Goal: Information Seeking & Learning: Learn about a topic

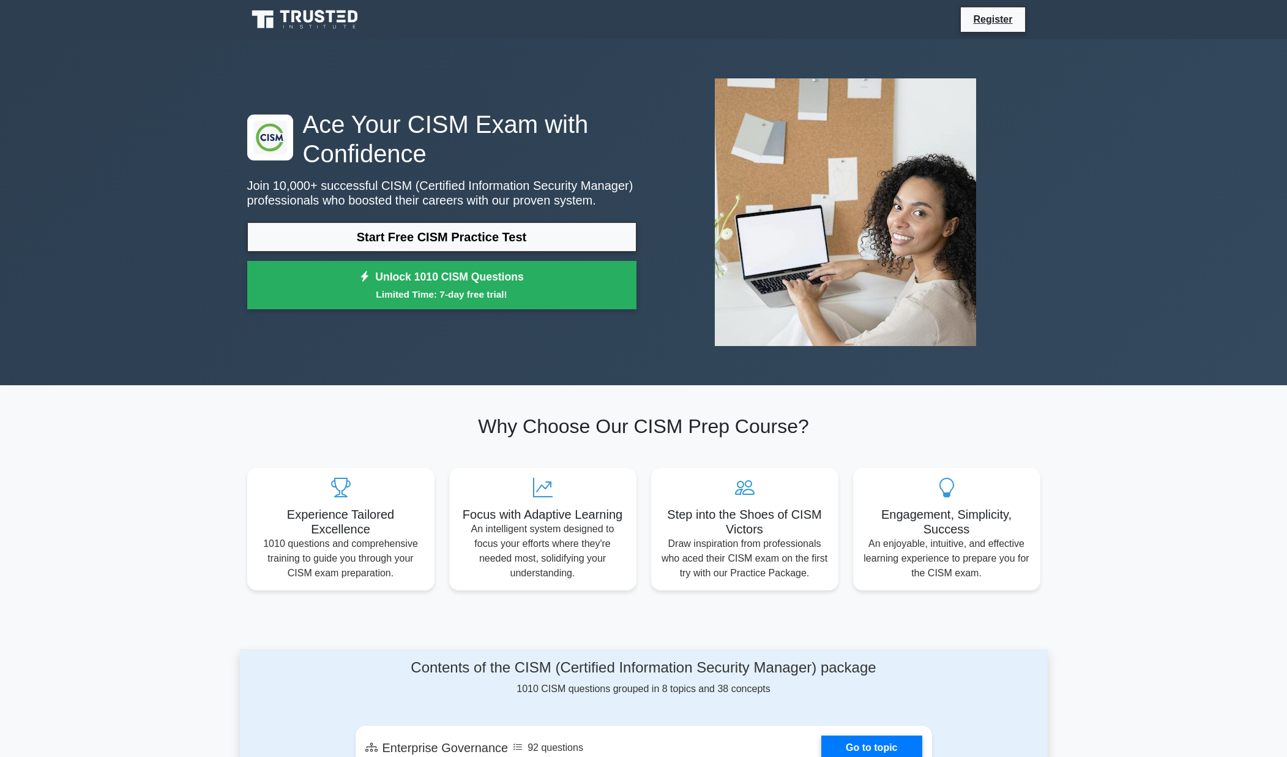
click at [334, 385] on section "Why Choose Our CISM Prep Course? Experience Tailored Excellence 1010 questions …" at bounding box center [644, 502] width 808 height 234
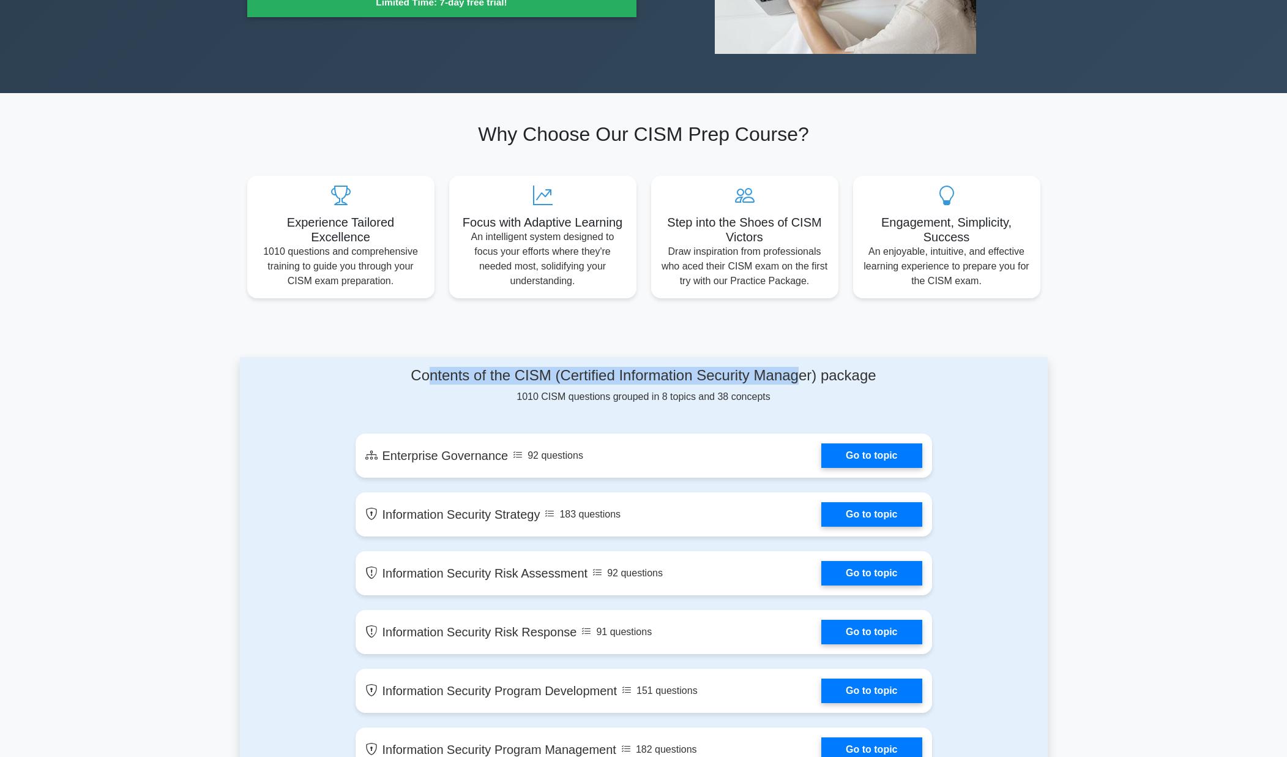
drag, startPoint x: 425, startPoint y: 376, endPoint x: 793, endPoint y: 380, distance: 367.9
click at [796, 379] on h4 "Contents of the CISM (Certified Information Security Manager) package" at bounding box center [644, 376] width 577 height 18
click at [730, 389] on div "Contents of the CISM (Certified Information Security Manager) package 1010 CISM…" at bounding box center [644, 385] width 577 height 37
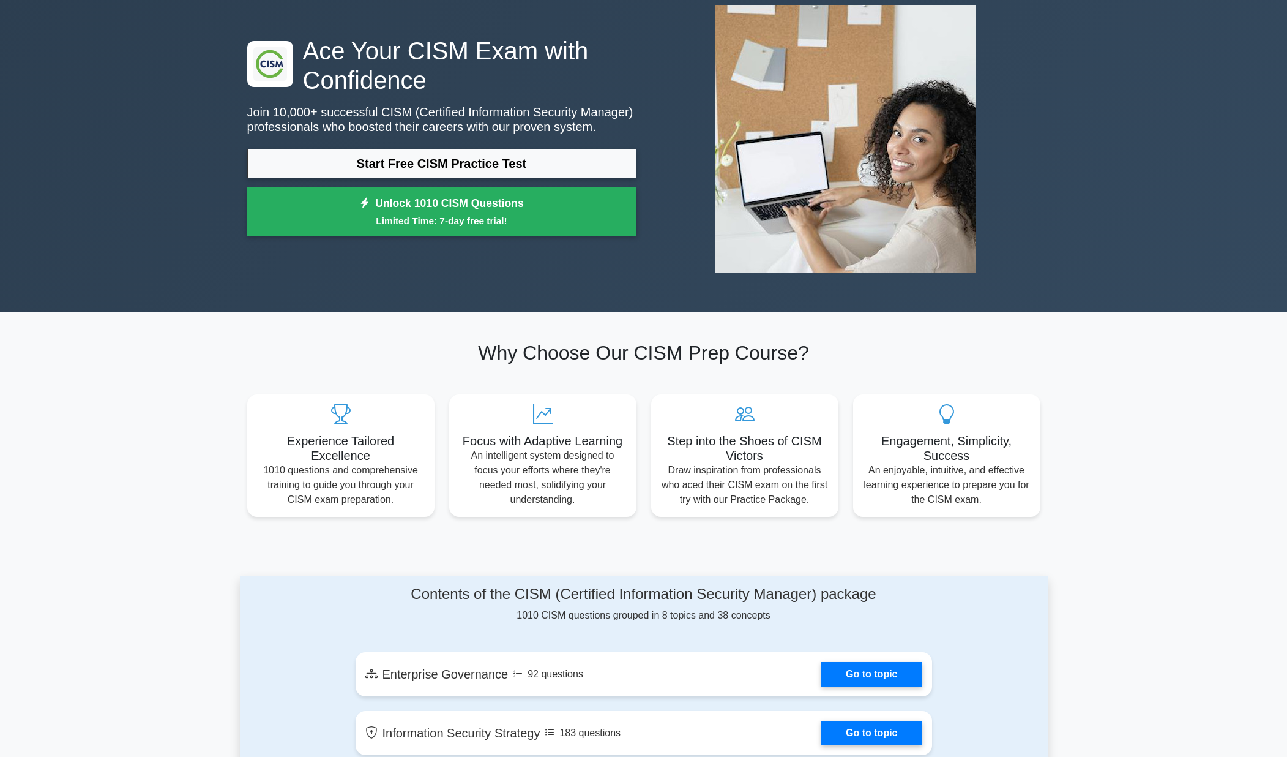
scroll to position [0, 0]
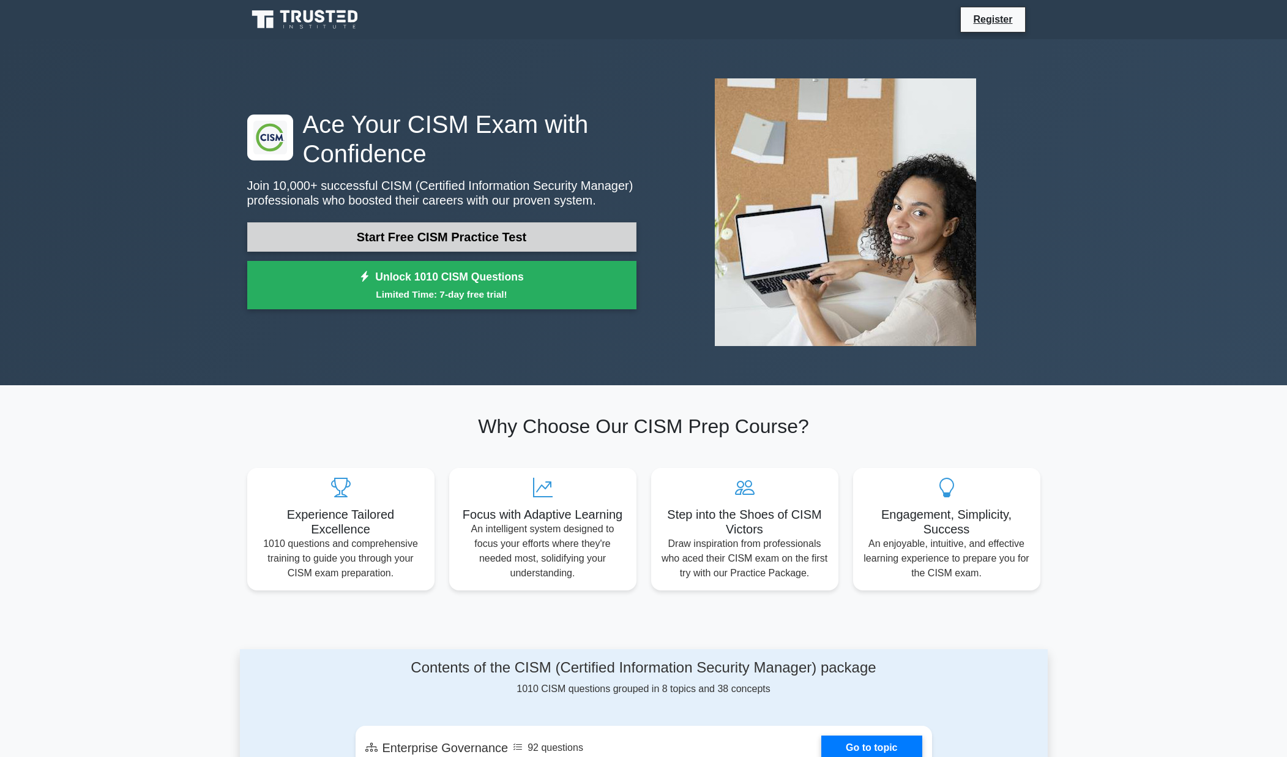
click at [386, 229] on link "Start Free CISM Practice Test" at bounding box center [441, 236] width 389 height 29
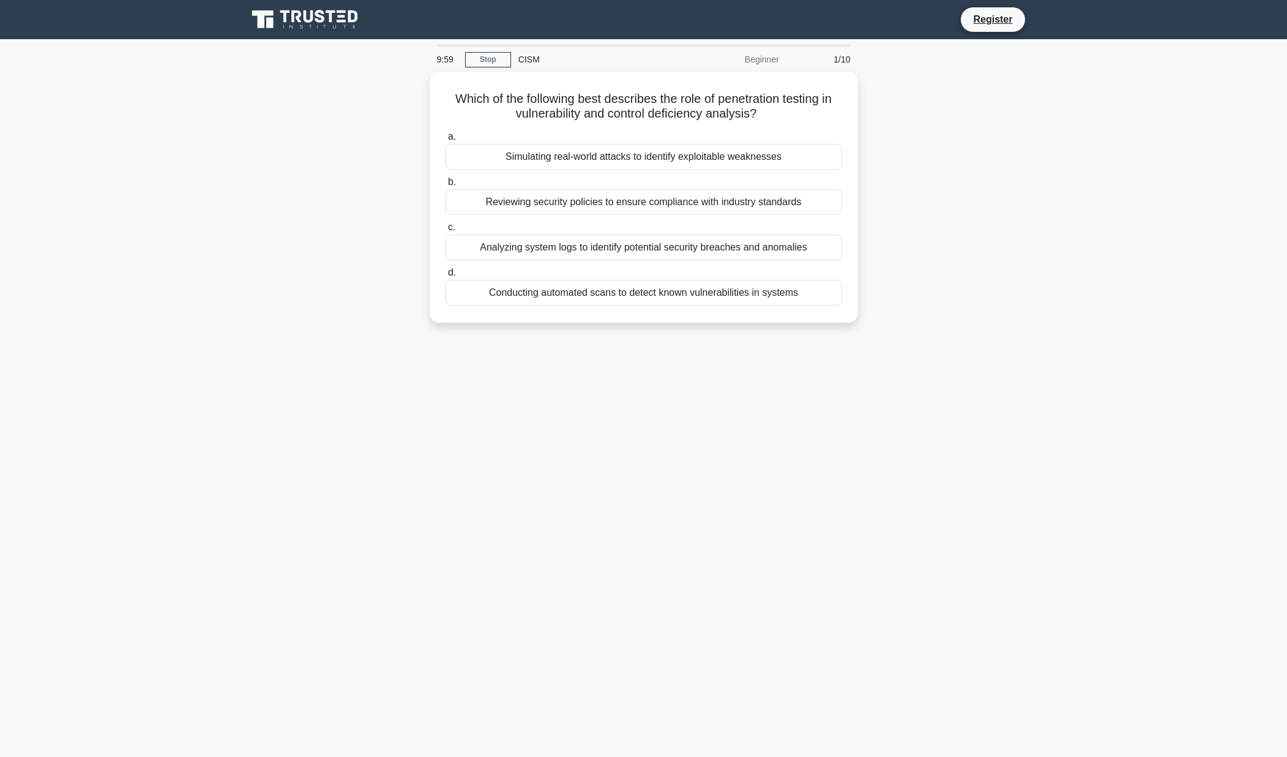
drag, startPoint x: 236, startPoint y: 372, endPoint x: 223, endPoint y: 371, distance: 13.5
click at [236, 372] on main "9:59 Stop CISM Beginner 1/10 Which of the following best describes the role of …" at bounding box center [643, 397] width 1287 height 717
click at [646, 152] on div "Simulating real-world attacks to identify exploitable weaknesses" at bounding box center [644, 154] width 397 height 26
click at [446, 138] on input "a. Simulating real-world attacks to identify exploitable weaknesses" at bounding box center [446, 134] width 0 height 8
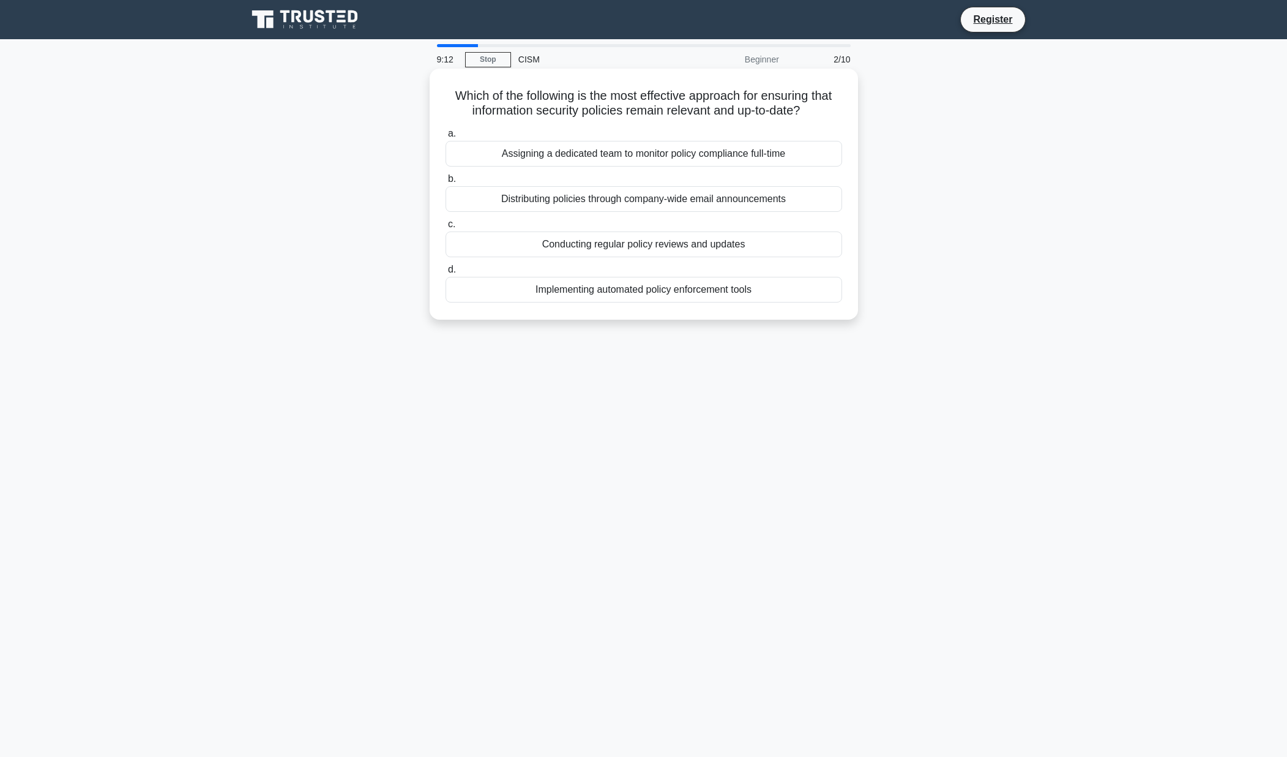
click at [646, 247] on div "Conducting regular policy reviews and updates" at bounding box center [644, 244] width 397 height 26
click at [446, 228] on input "c. Conducting regular policy reviews and updates" at bounding box center [446, 224] width 0 height 8
click at [589, 110] on h5 "Which of the following best describes the role of threat intelligence in incide…" at bounding box center [643, 103] width 399 height 31
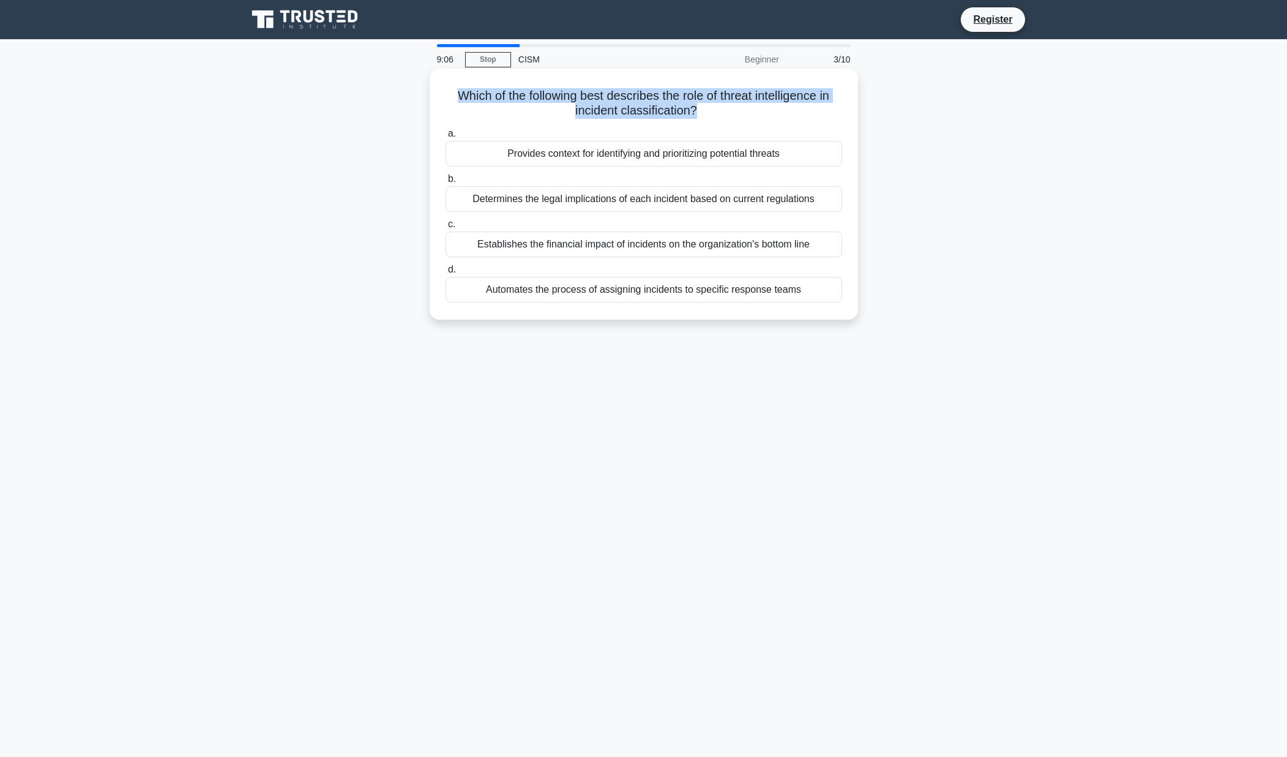
click at [589, 110] on h5 "Which of the following best describes the role of threat intelligence in incide…" at bounding box center [643, 103] width 399 height 31
click at [612, 103] on h5 "Which of the following best describes the role of threat intelligence in incide…" at bounding box center [643, 103] width 399 height 31
click at [583, 155] on div "Provides context for identifying and prioritizing potential threats" at bounding box center [644, 154] width 397 height 26
click at [446, 138] on input "a. Provides context for identifying and prioritizing potential threats" at bounding box center [446, 134] width 0 height 8
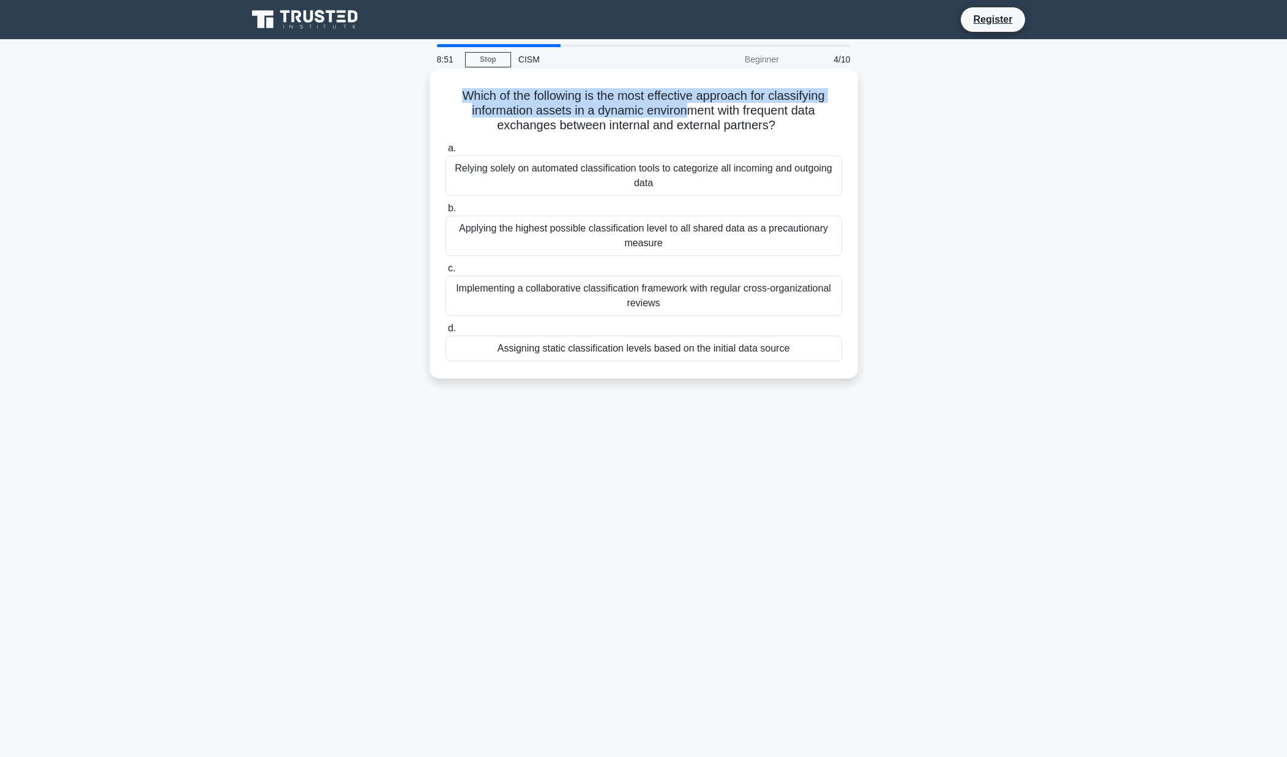
drag, startPoint x: 461, startPoint y: 95, endPoint x: 682, endPoint y: 113, distance: 221.0
click at [682, 113] on h5 "Which of the following is the most effective approach for classifying informati…" at bounding box center [643, 110] width 399 height 45
click at [640, 113] on h5 "Which of the following is the most effective approach for classifying informati…" at bounding box center [643, 110] width 399 height 45
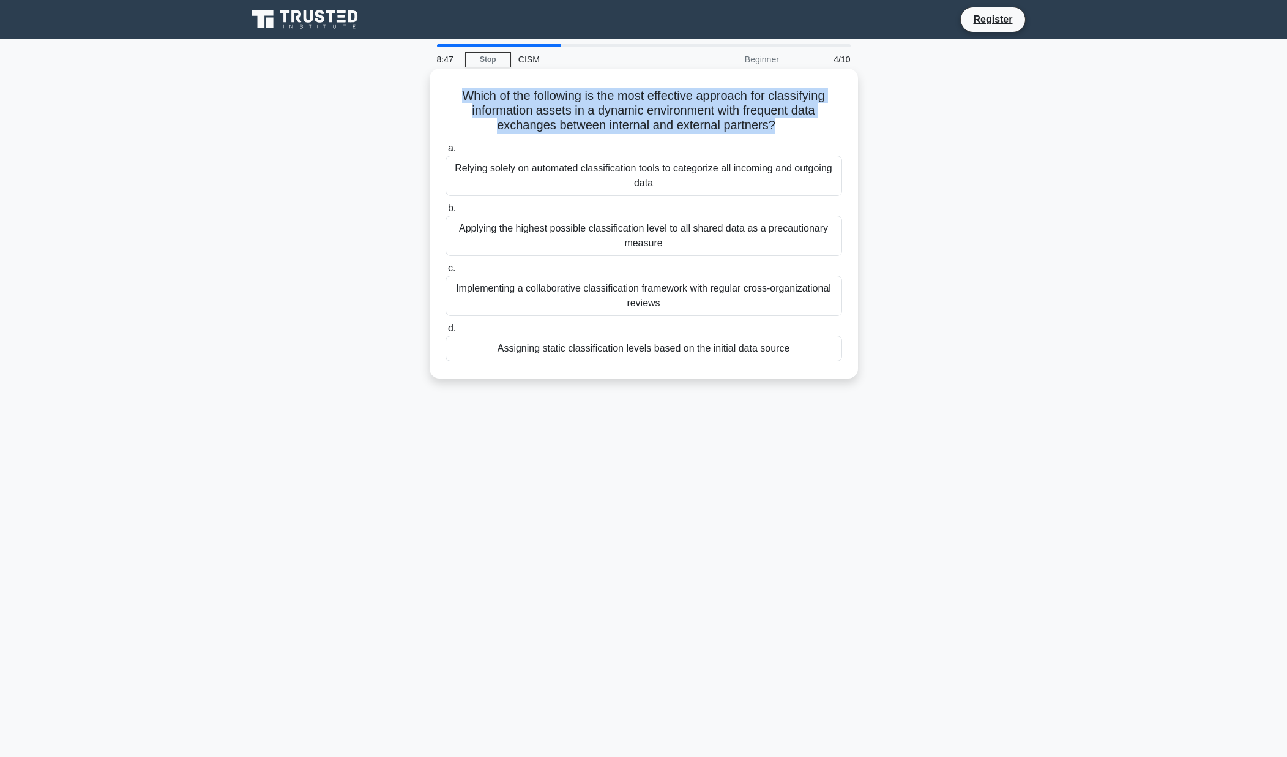
click at [510, 111] on h5 "Which of the following is the most effective approach for classifying informati…" at bounding box center [643, 110] width 399 height 45
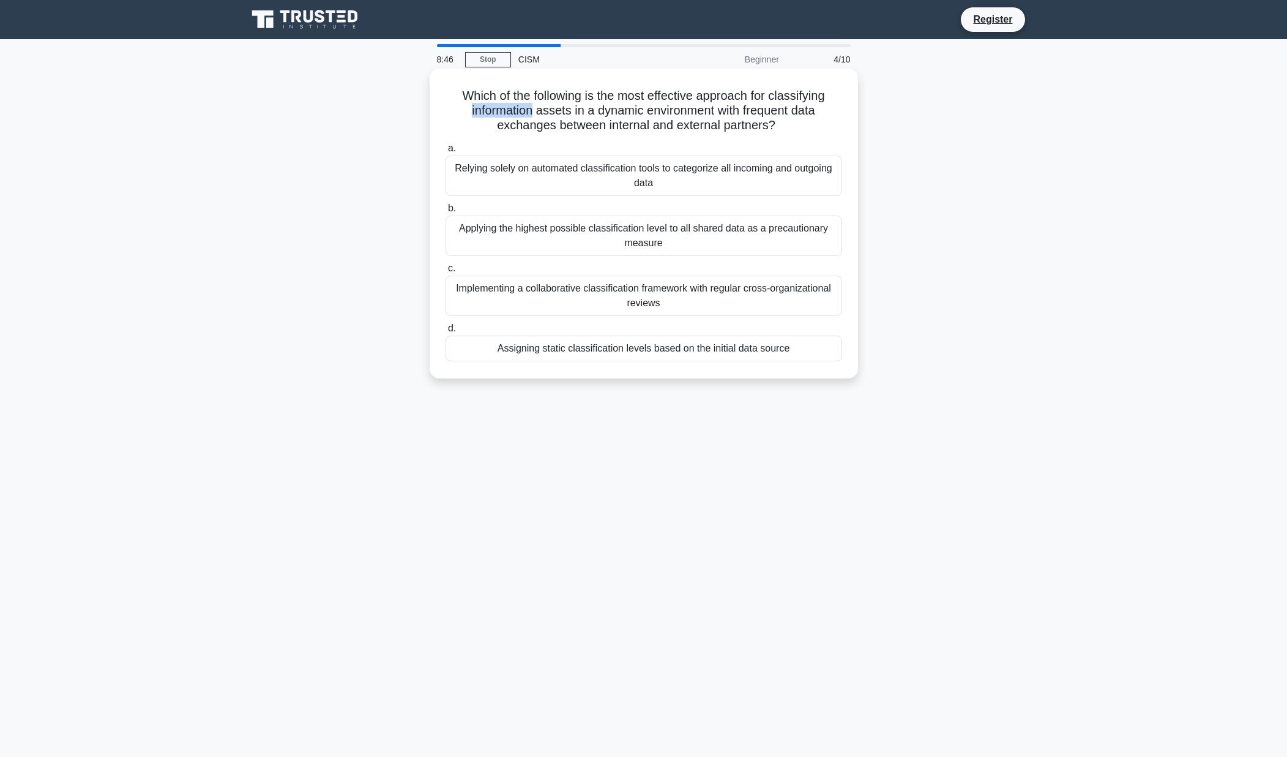
click at [510, 111] on h5 "Which of the following is the most effective approach for classifying informati…" at bounding box center [643, 110] width 399 height 45
click at [556, 113] on h5 "Which of the following is the most effective approach for classifying informati…" at bounding box center [643, 110] width 399 height 45
click at [616, 110] on h5 "Which of the following is the most effective approach for classifying informati…" at bounding box center [643, 110] width 399 height 45
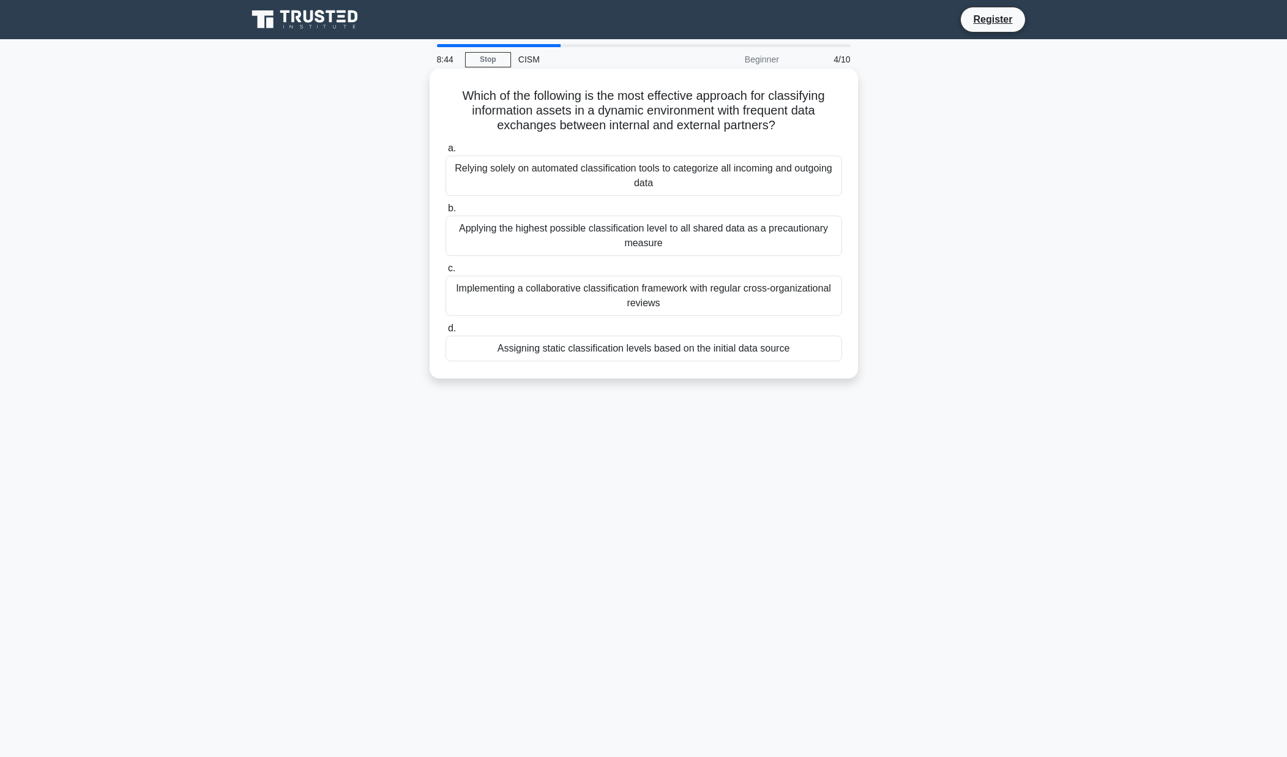
click at [703, 114] on h5 "Which of the following is the most effective approach for classifying informati…" at bounding box center [643, 110] width 399 height 45
click at [764, 113] on h5 "Which of the following is the most effective approach for classifying informati…" at bounding box center [643, 110] width 399 height 45
click at [512, 128] on h5 "Which of the following is the most effective approach for classifying informati…" at bounding box center [643, 110] width 399 height 45
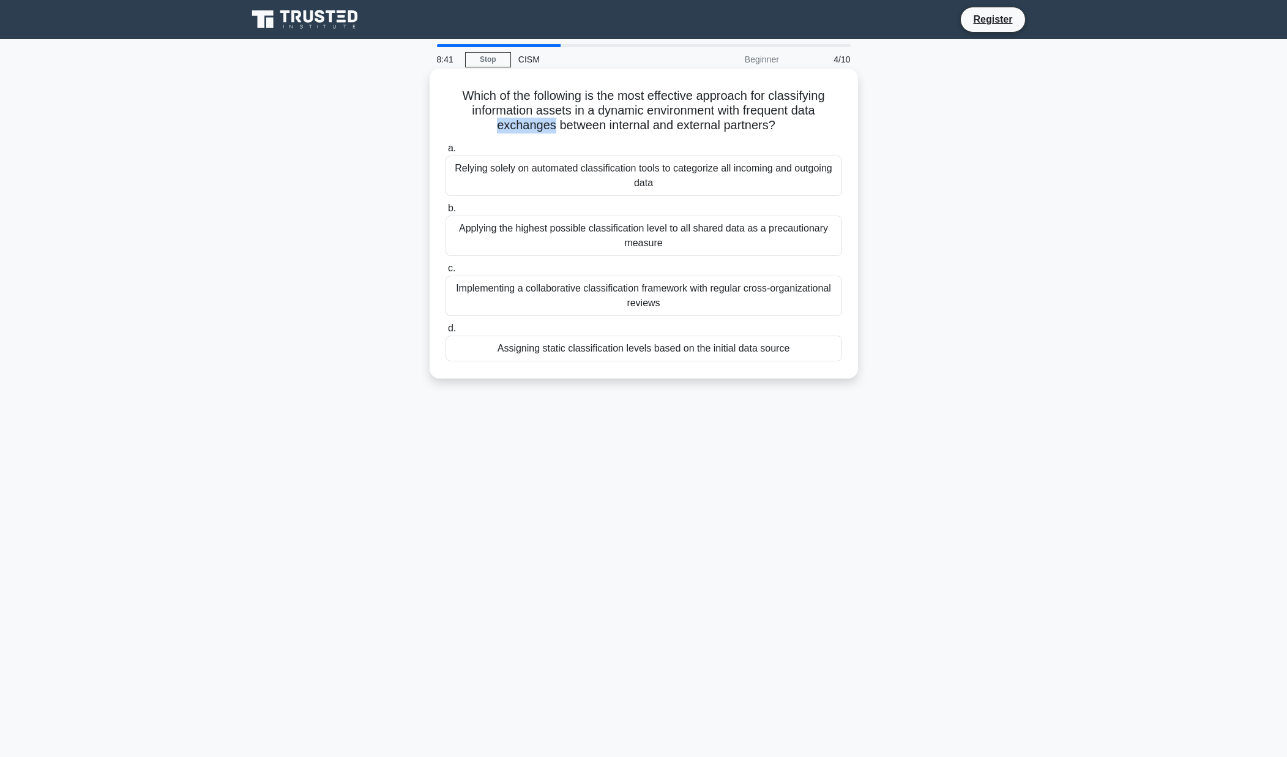
click at [512, 128] on h5 "Which of the following is the most effective approach for classifying informati…" at bounding box center [643, 110] width 399 height 45
click at [585, 129] on h5 "Which of the following is the most effective approach for classifying informati…" at bounding box center [643, 110] width 399 height 45
click at [637, 126] on h5 "Which of the following is the most effective approach for classifying informati…" at bounding box center [643, 110] width 399 height 45
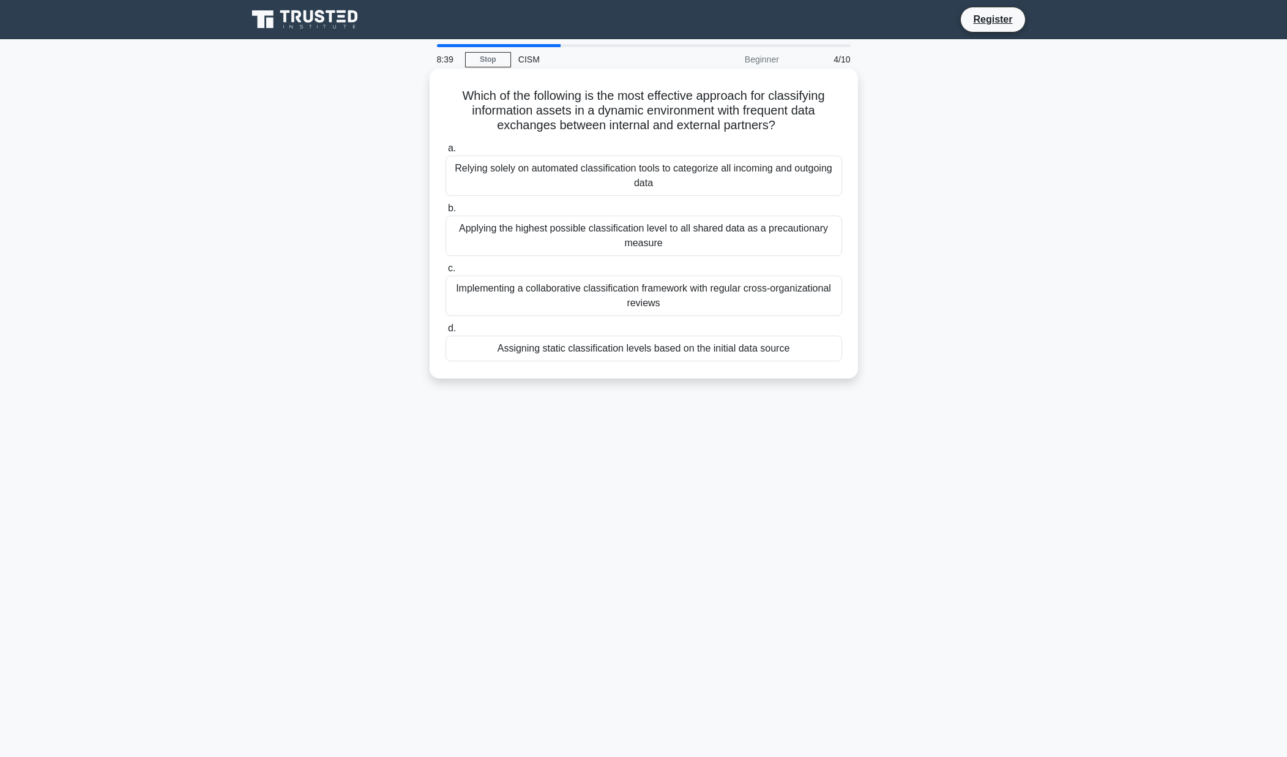
click at [719, 127] on h5 "Which of the following is the most effective approach for classifying informati…" at bounding box center [643, 110] width 399 height 45
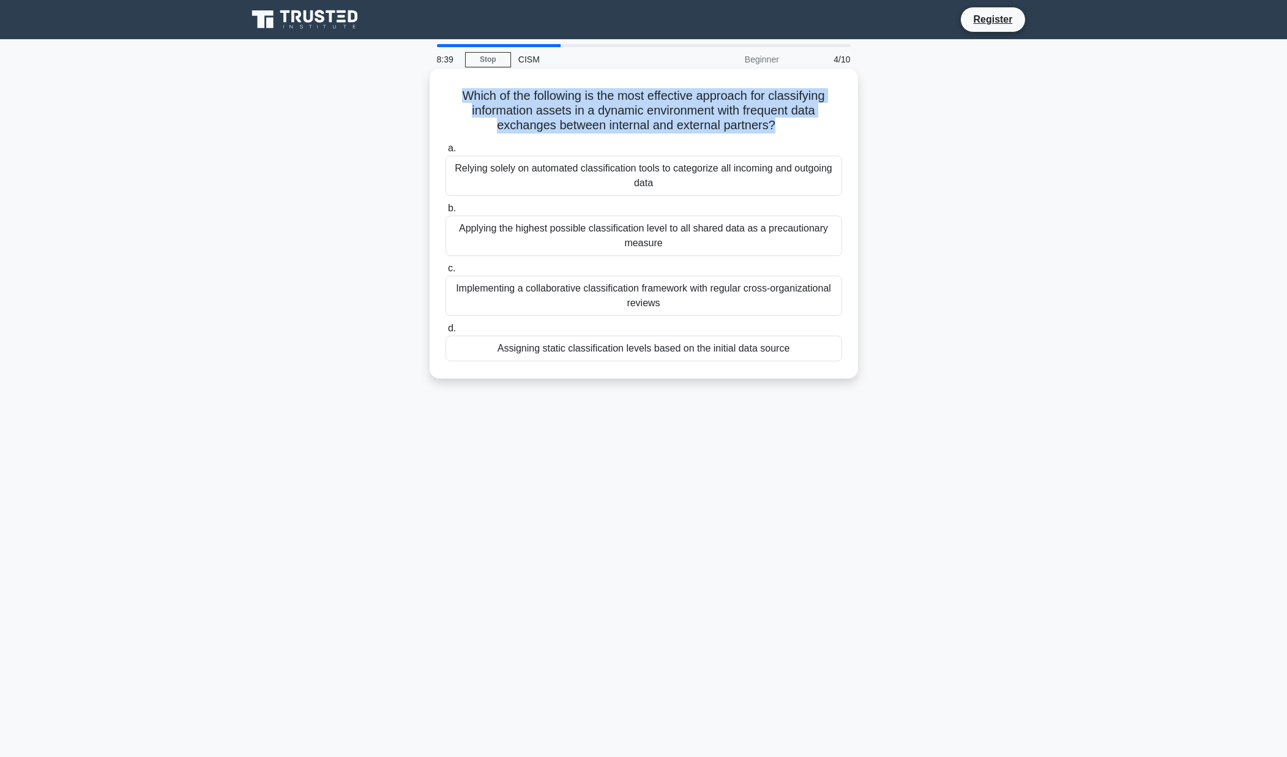
click at [719, 127] on h5 "Which of the following is the most effective approach for classifying informati…" at bounding box center [643, 110] width 399 height 45
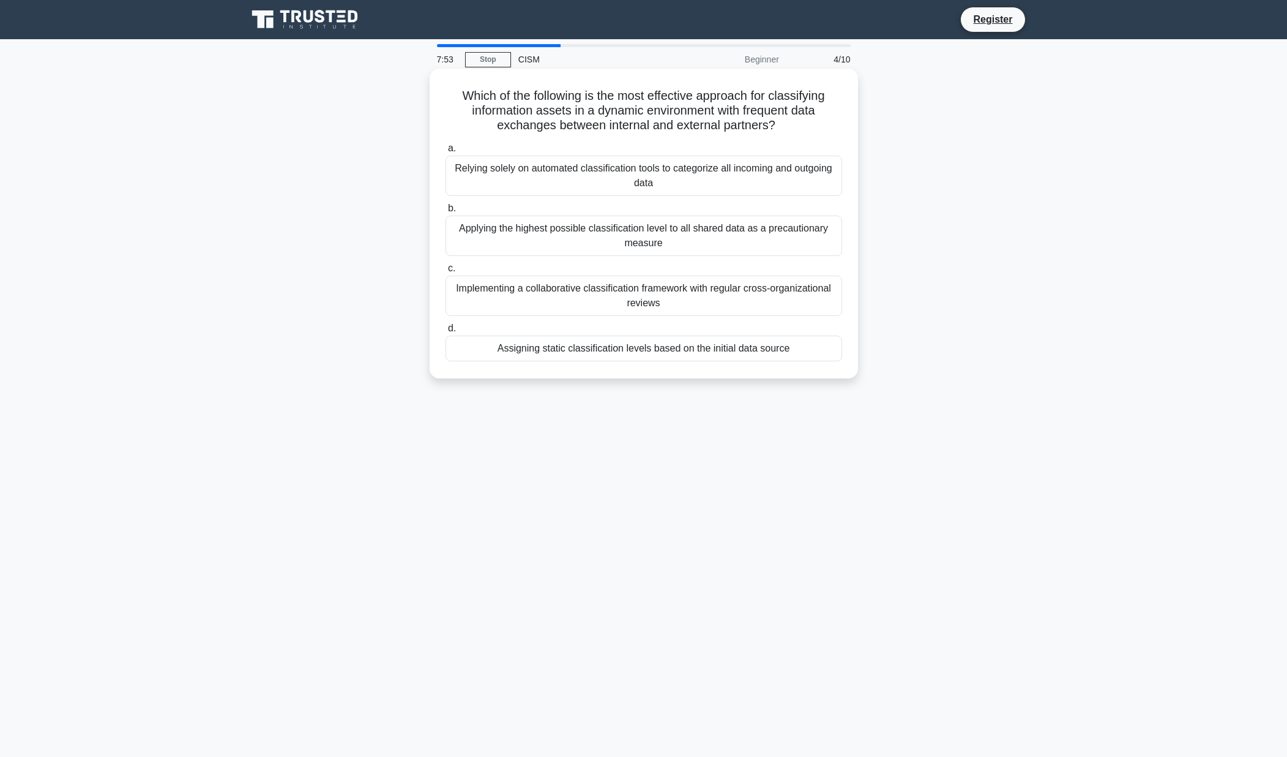
click at [576, 290] on div "Implementing a collaborative classification framework with regular cross-organi…" at bounding box center [644, 295] width 397 height 40
click at [446, 272] on input "c. Implementing a collaborative classification framework with regular cross-org…" at bounding box center [446, 268] width 0 height 8
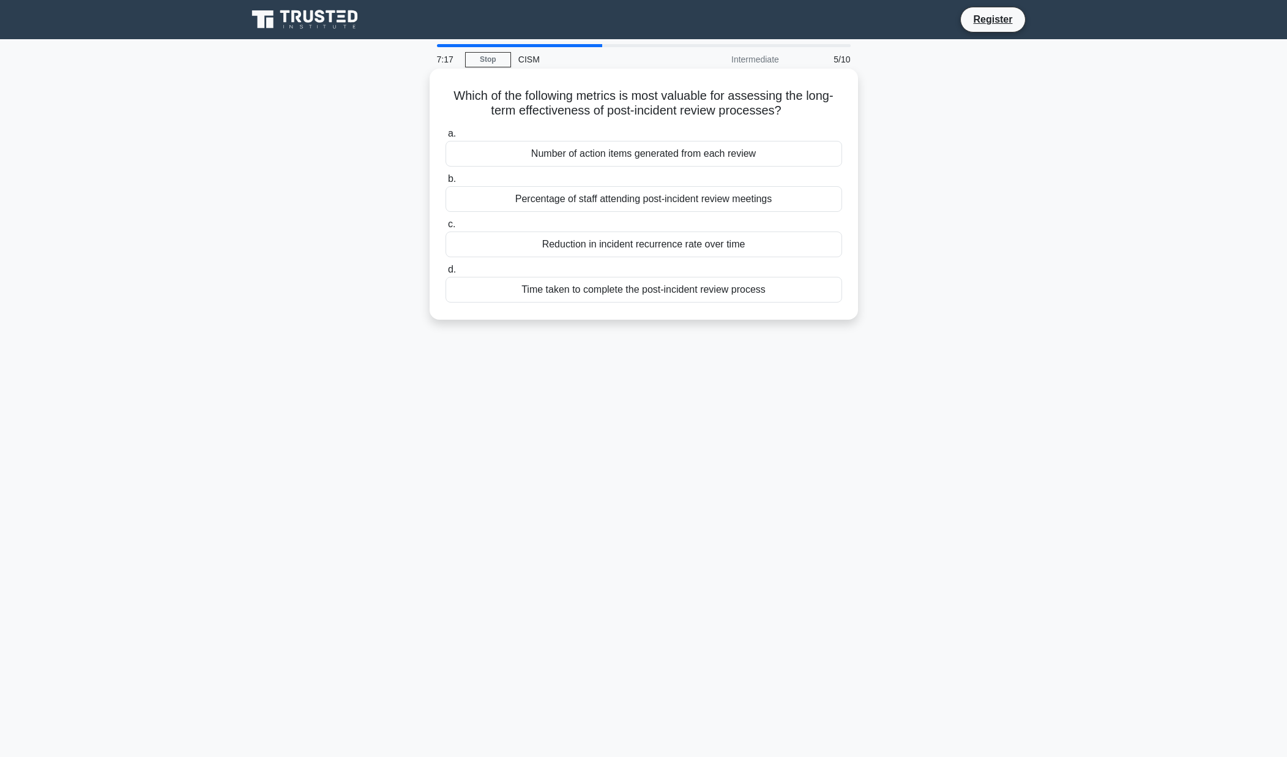
click at [637, 245] on div "Reduction in incident recurrence rate over time" at bounding box center [644, 244] width 397 height 26
click at [446, 228] on input "c. Reduction in incident recurrence rate over time" at bounding box center [446, 224] width 0 height 8
click at [595, 201] on div "Implementing safeguards to protect electronic health information" at bounding box center [644, 199] width 397 height 26
click at [446, 183] on input "b. Implementing safeguards to protect electronic health information" at bounding box center [446, 179] width 0 height 8
click at [512, 375] on div "5:07 Stop CISM Intermediate 7/10 Which approach to resource allocation for info…" at bounding box center [644, 350] width 808 height 612
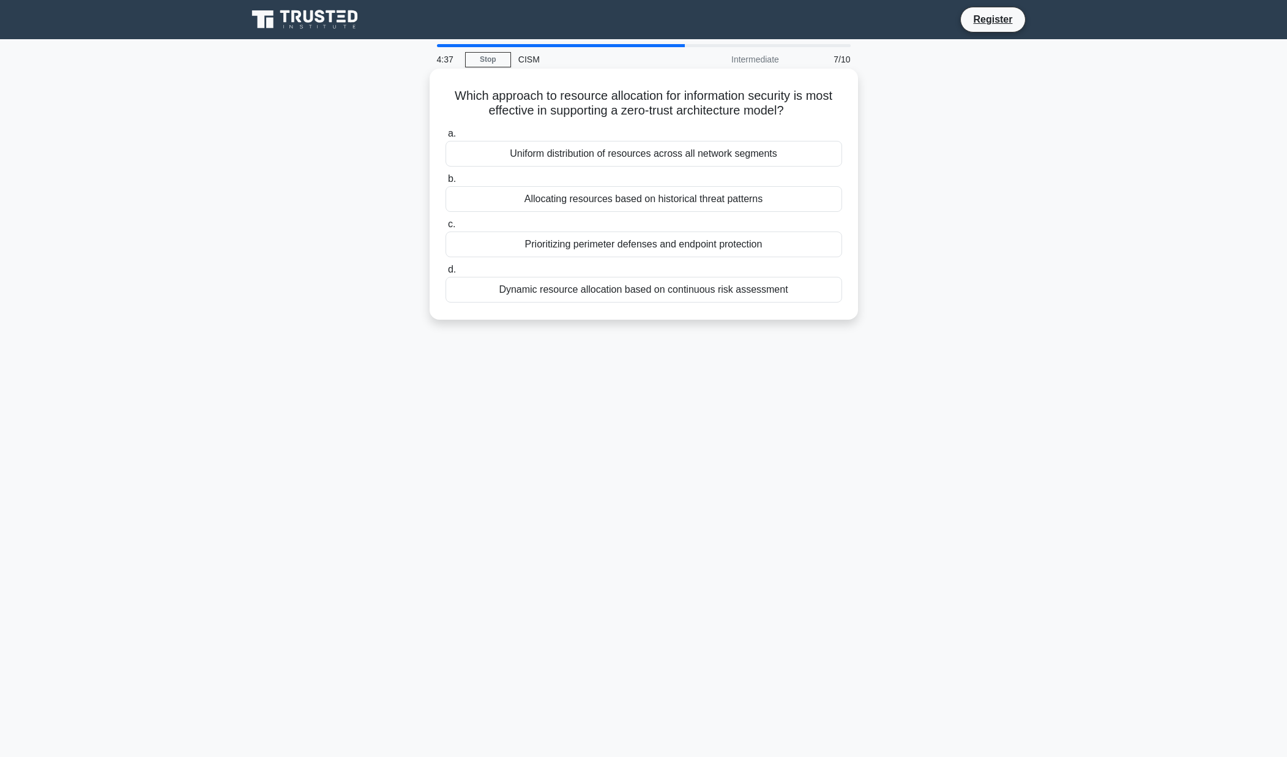
click at [564, 244] on div "Prioritizing perimeter defenses and endpoint protection" at bounding box center [644, 244] width 397 height 26
click at [446, 228] on input "c. Prioritizing perimeter defenses and endpoint protection" at bounding box center [446, 224] width 0 height 8
click at [620, 246] on div "Conducting annual security awareness training sessions" at bounding box center [644, 244] width 397 height 26
click at [446, 228] on input "c. Conducting annual security awareness training sessions" at bounding box center [446, 224] width 0 height 8
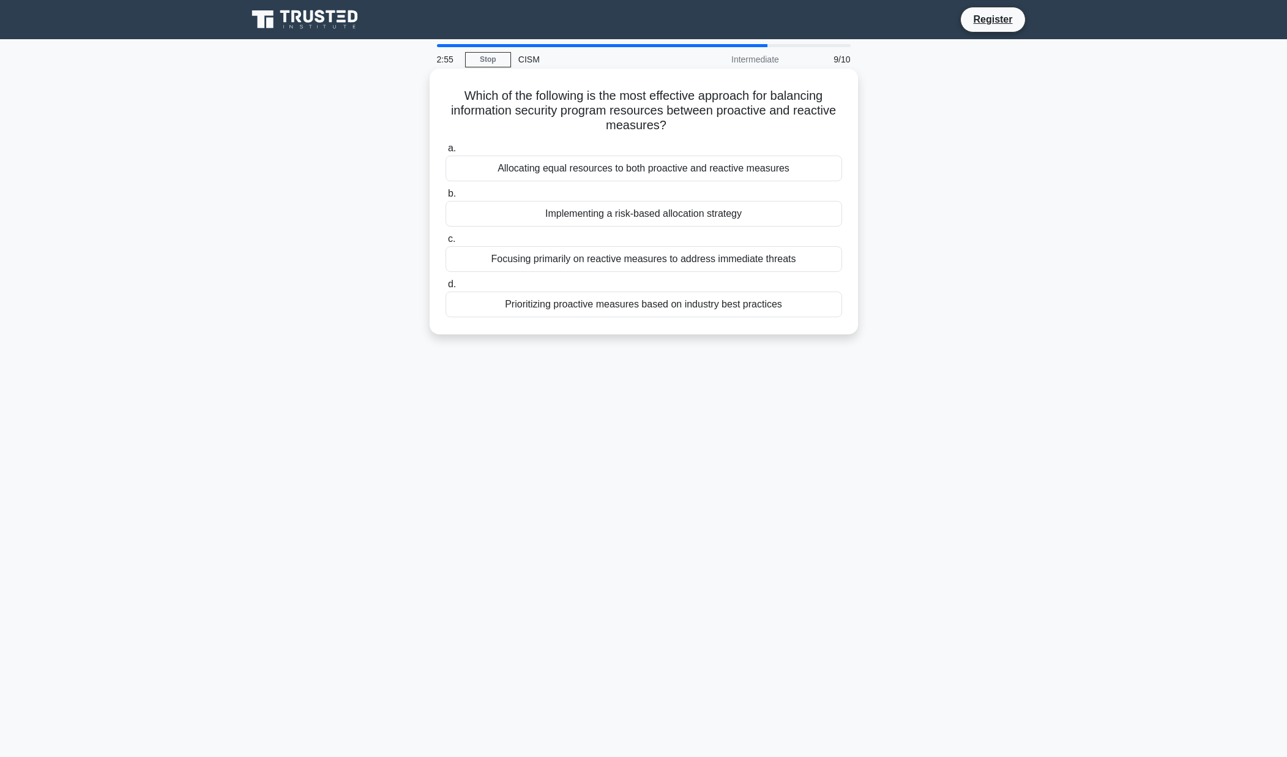
drag, startPoint x: 511, startPoint y: 112, endPoint x: 690, endPoint y: 130, distance: 180.2
click at [829, 127] on h5 "Which of the following is the most effective approach for balancing information…" at bounding box center [643, 110] width 399 height 45
click at [514, 143] on label "a. Allocating equal resources to both proactive and reactive measures" at bounding box center [644, 161] width 397 height 40
click at [446, 144] on input "a. Allocating equal resources to both proactive and reactive measures" at bounding box center [446, 148] width 0 height 8
click at [586, 215] on div "Conducting simulated security incidents and observing employee responses" at bounding box center [644, 214] width 397 height 26
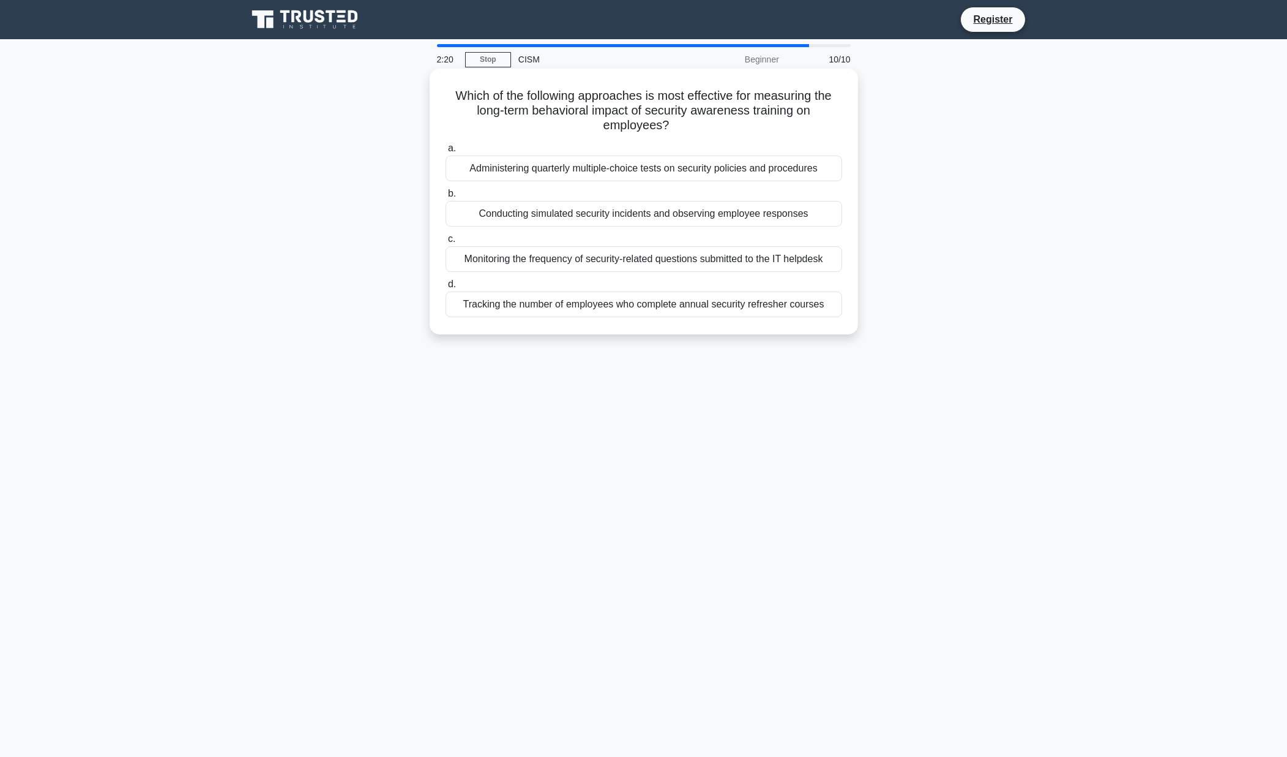
click at [446, 198] on input "b. Conducting simulated security incidents and observing employee responses" at bounding box center [446, 194] width 0 height 8
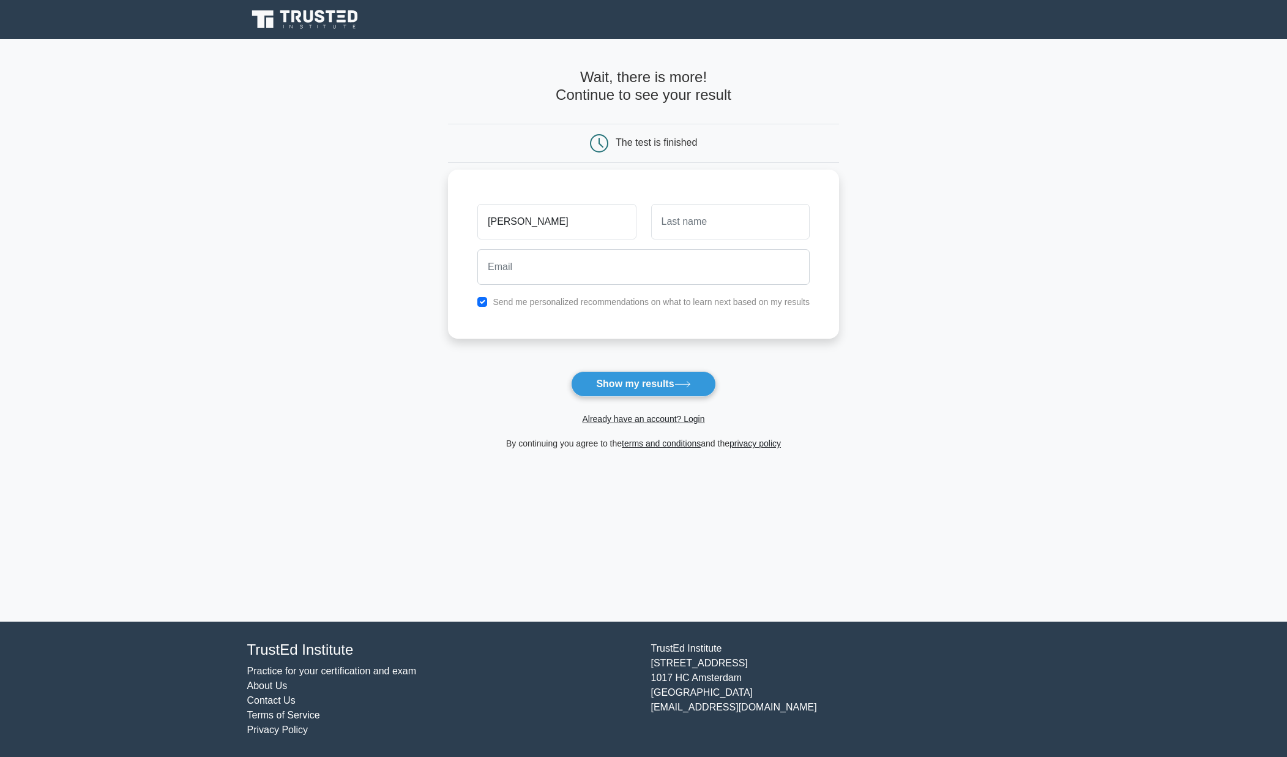
type input "[PERSON_NAME]"
type input "D"
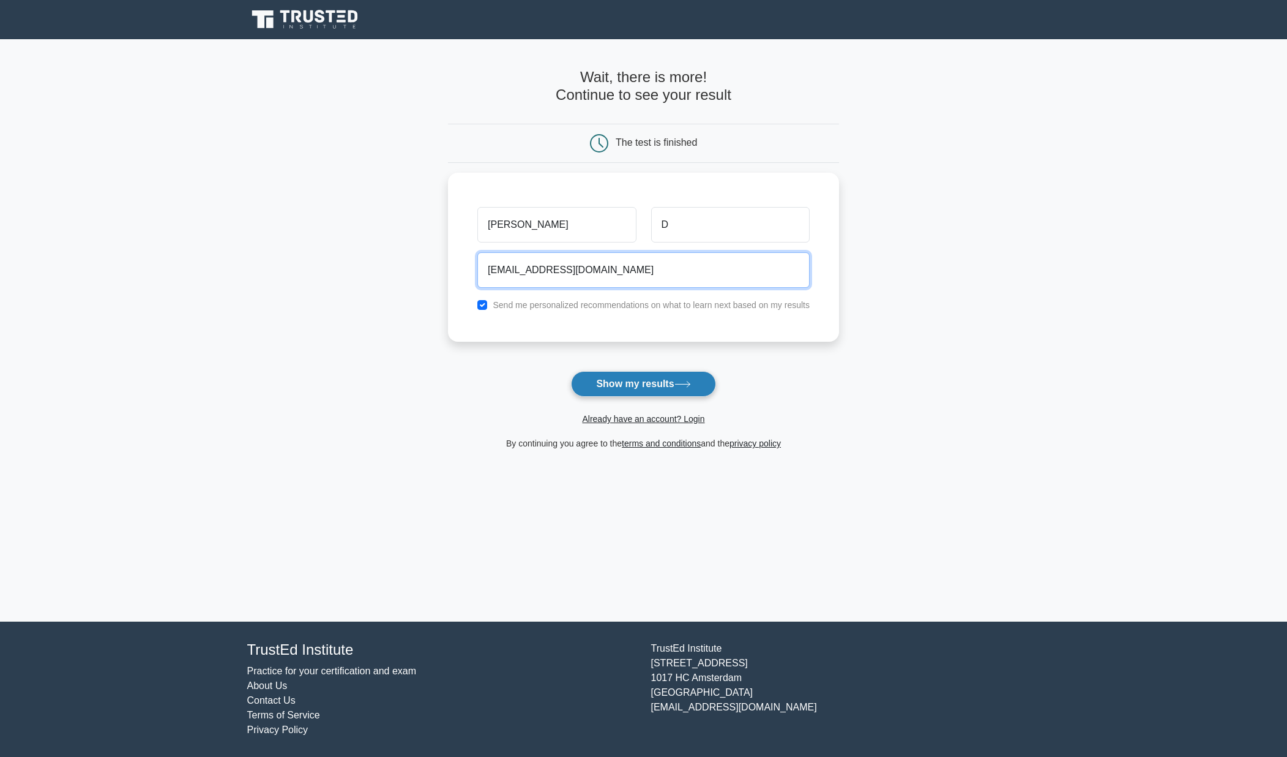
type input "xman@yahoo.ca"
click at [626, 387] on button "Show my results" at bounding box center [643, 384] width 144 height 26
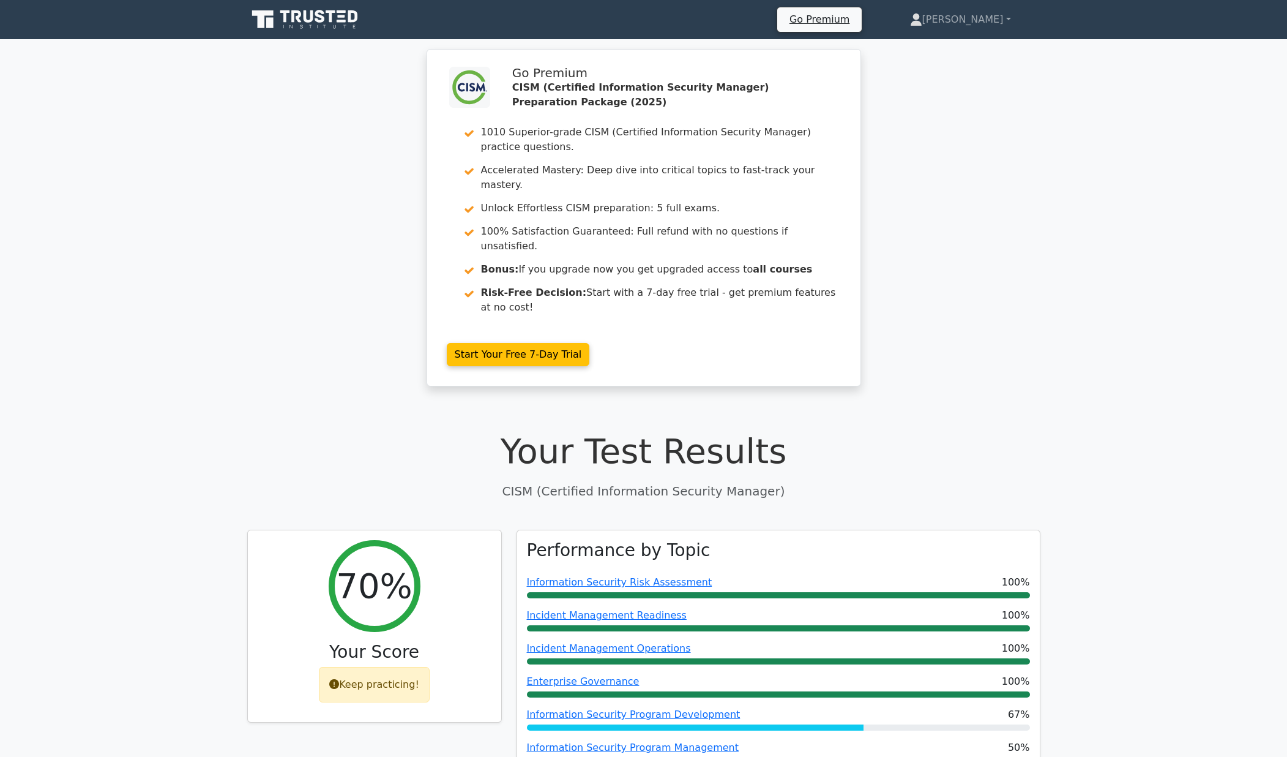
click at [224, 223] on div ".clsa-1{fill:#f6f7f8;}.clsa-2{fill:#6bb345;}.clsa-3{fill:#1d2e5c;} Go Premium C…" at bounding box center [643, 225] width 1287 height 352
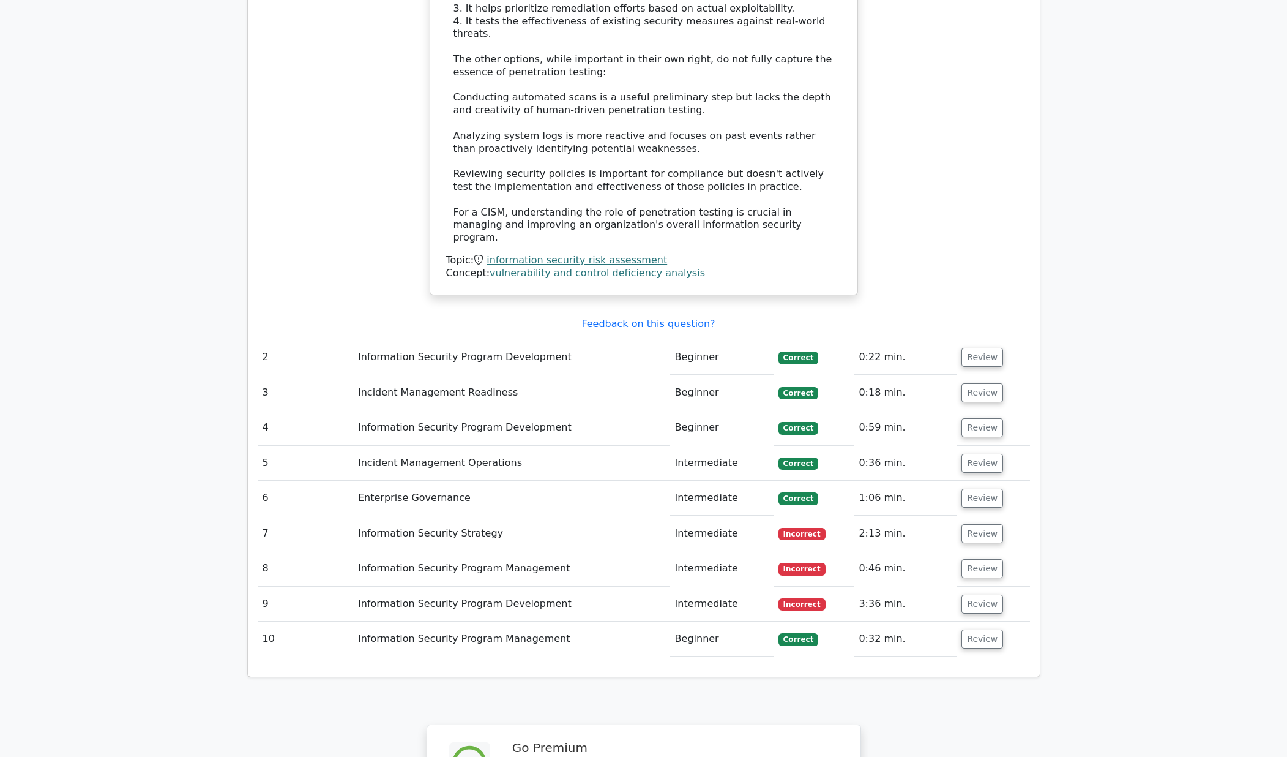
scroll to position [1637, 0]
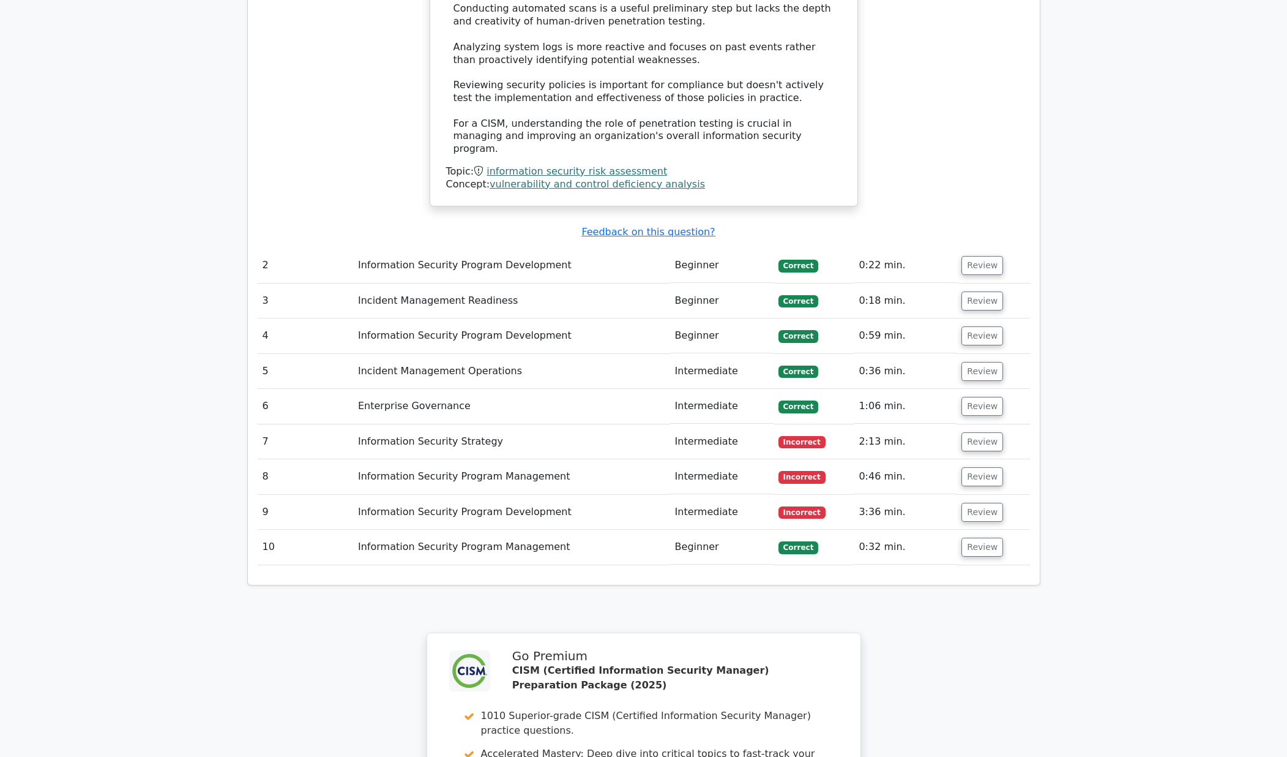
click at [395, 424] on td "Information Security Strategy" at bounding box center [511, 441] width 317 height 35
click at [974, 432] on button "Review" at bounding box center [983, 441] width 42 height 19
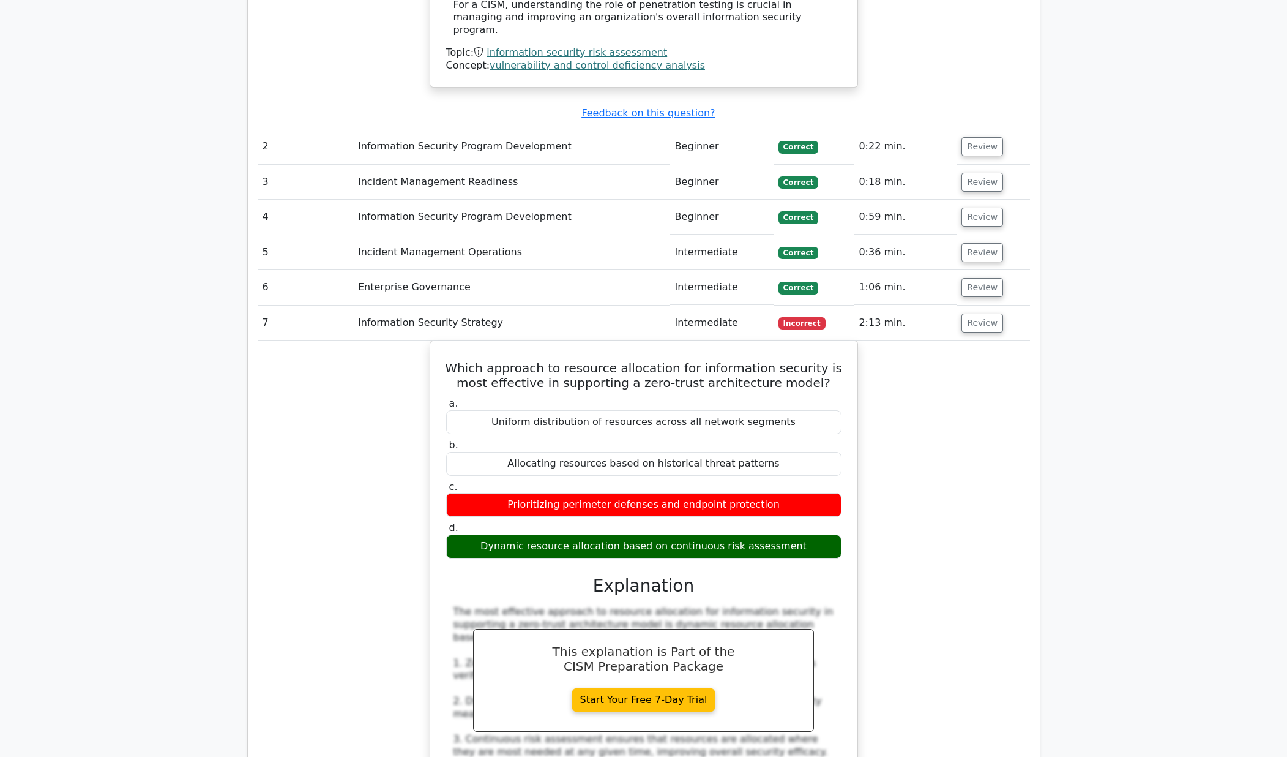
scroll to position [1756, 0]
click at [986, 313] on button "Review" at bounding box center [983, 322] width 42 height 19
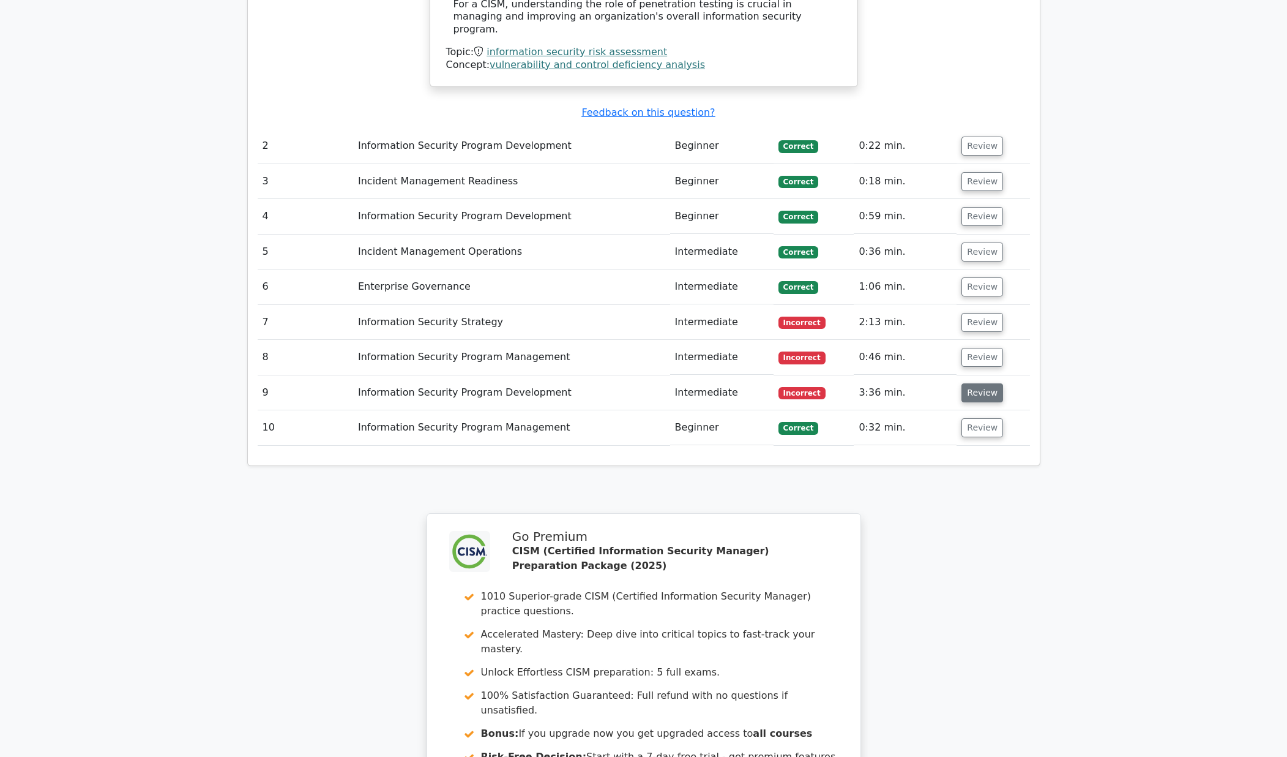
click at [982, 383] on button "Review" at bounding box center [983, 392] width 42 height 19
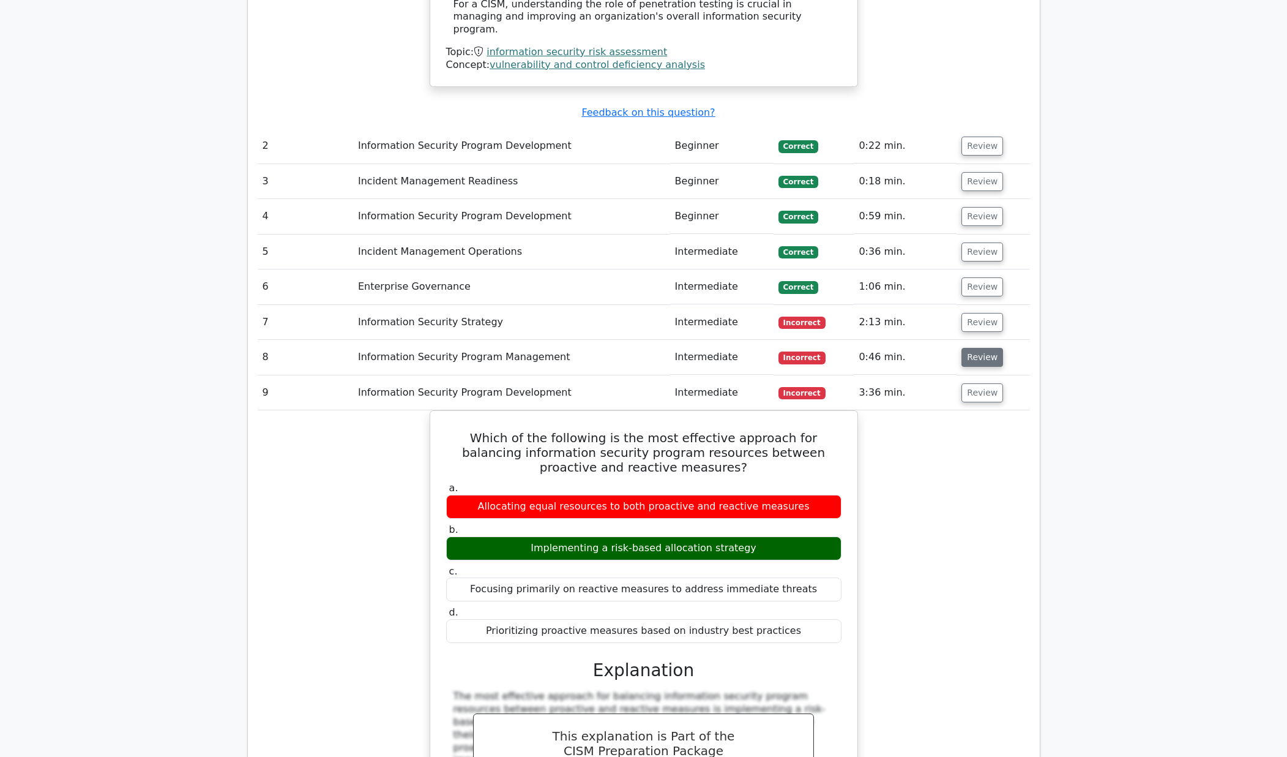
click at [980, 348] on button "Review" at bounding box center [983, 357] width 42 height 19
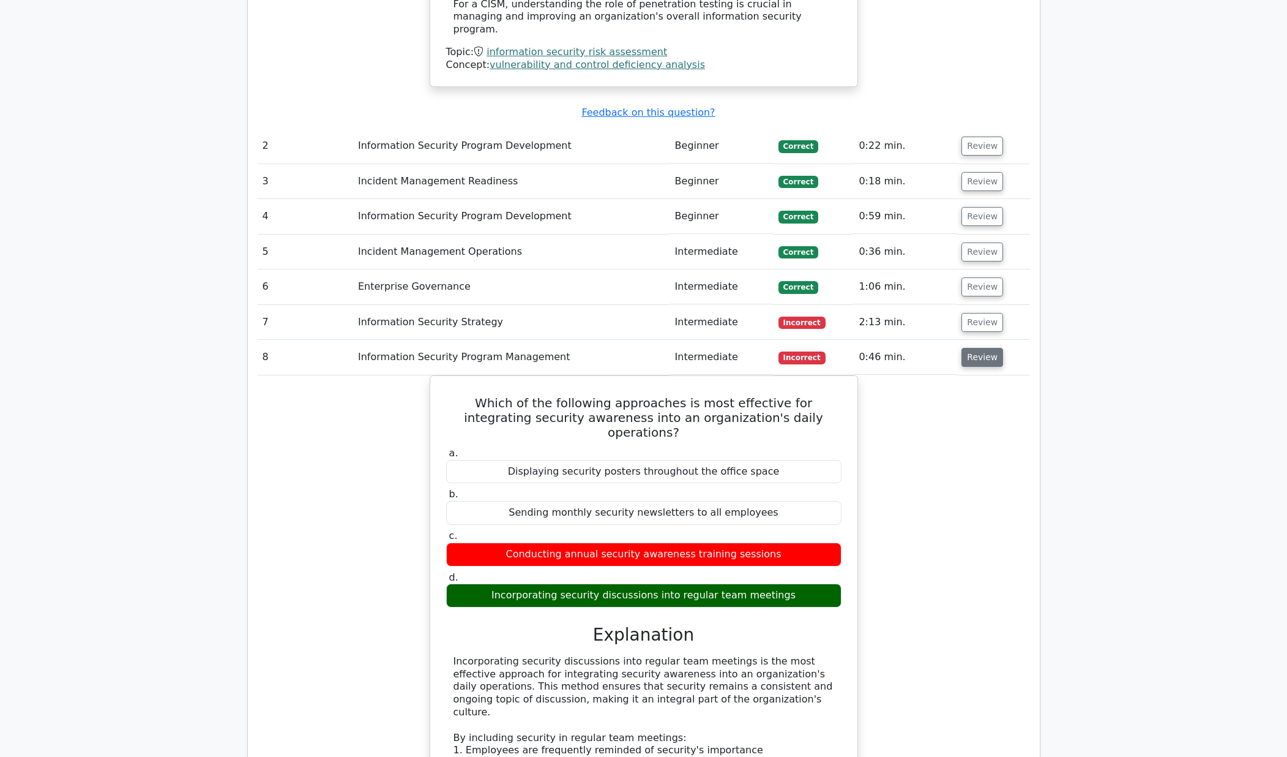
click at [979, 348] on button "Review" at bounding box center [983, 357] width 42 height 19
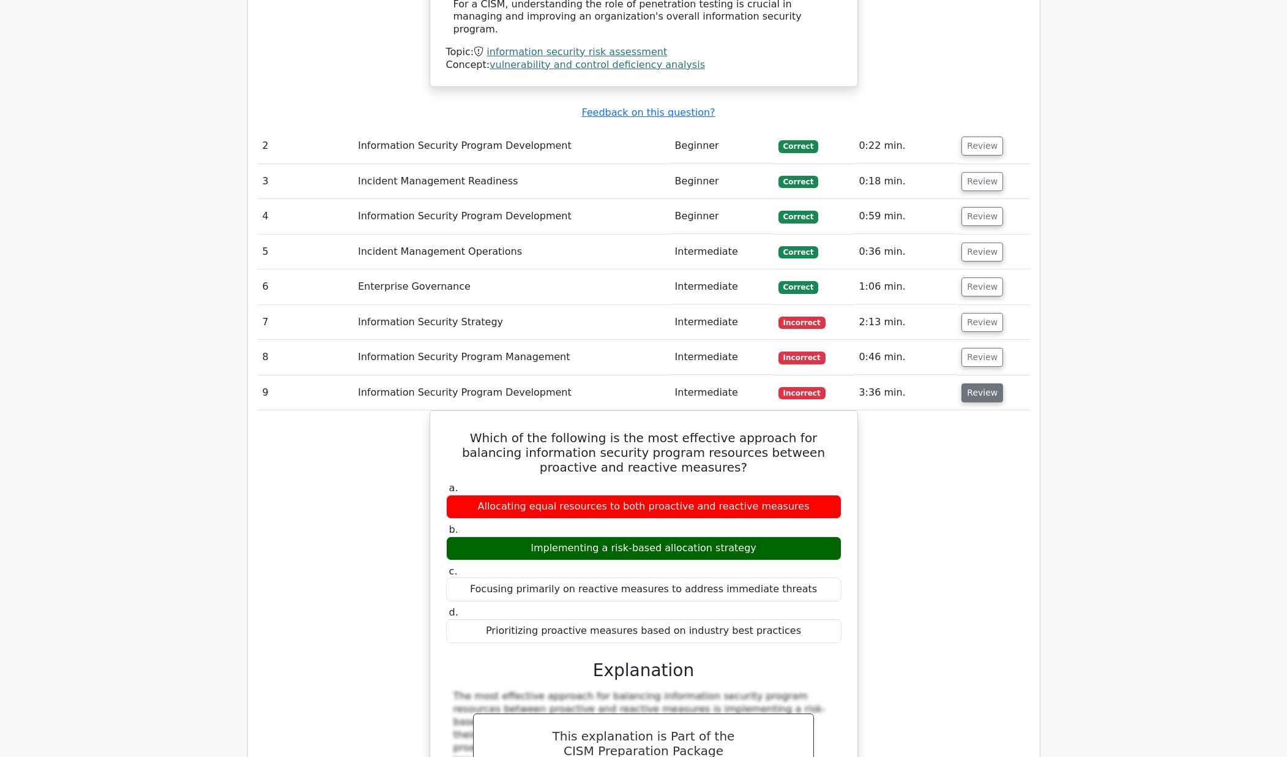
click at [980, 383] on button "Review" at bounding box center [983, 392] width 42 height 19
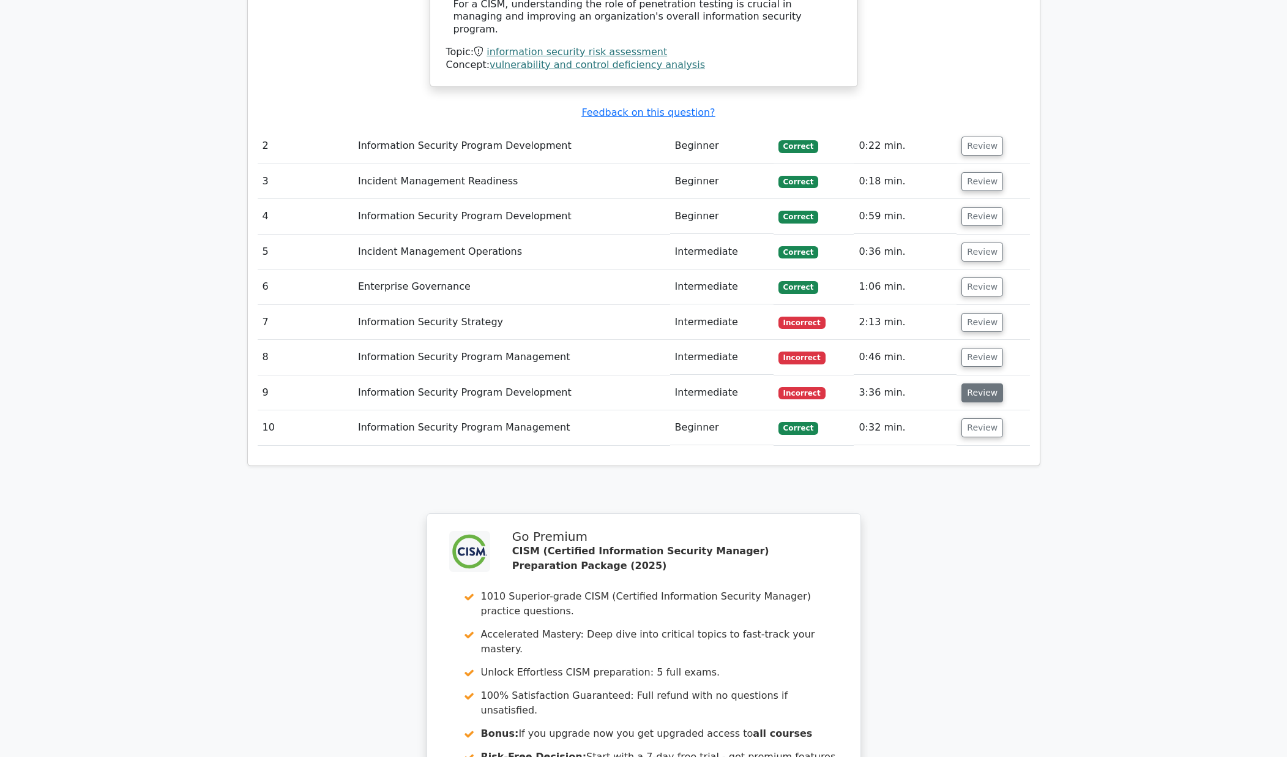
click at [981, 383] on button "Review" at bounding box center [983, 392] width 42 height 19
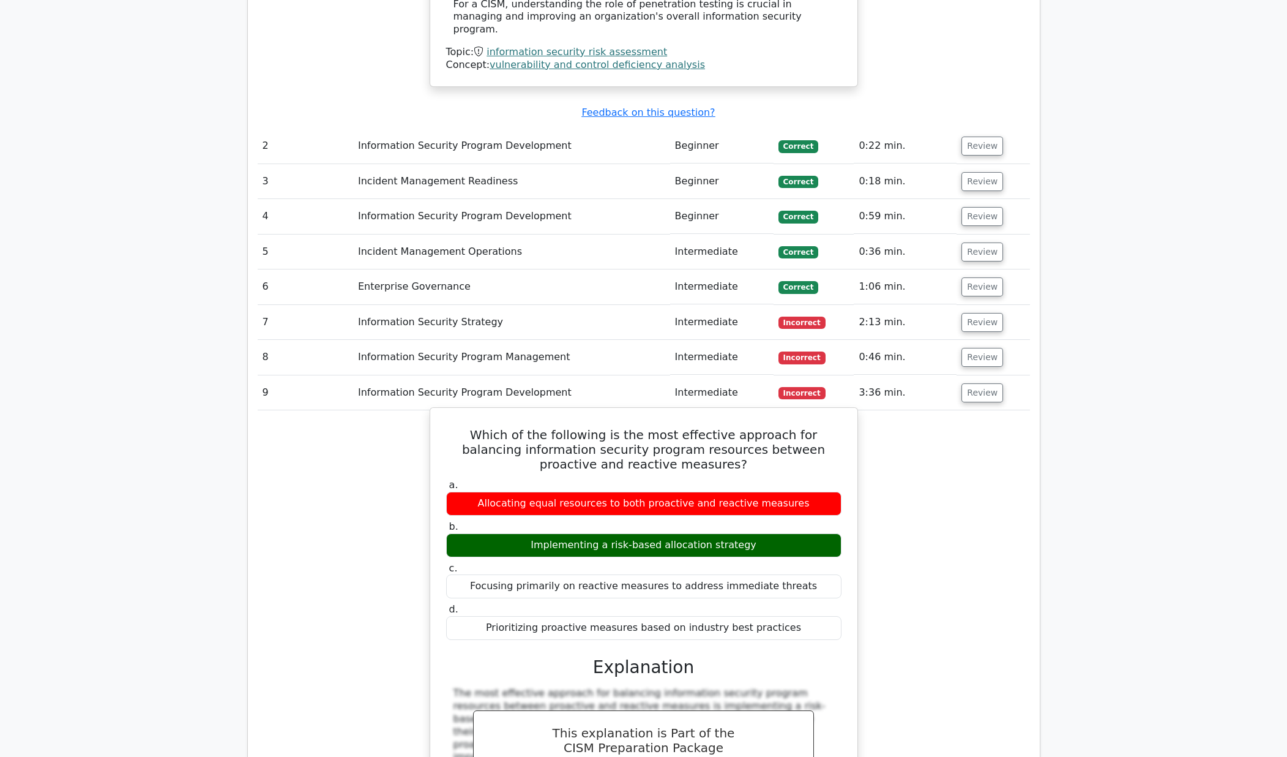
scroll to position [1809, 0]
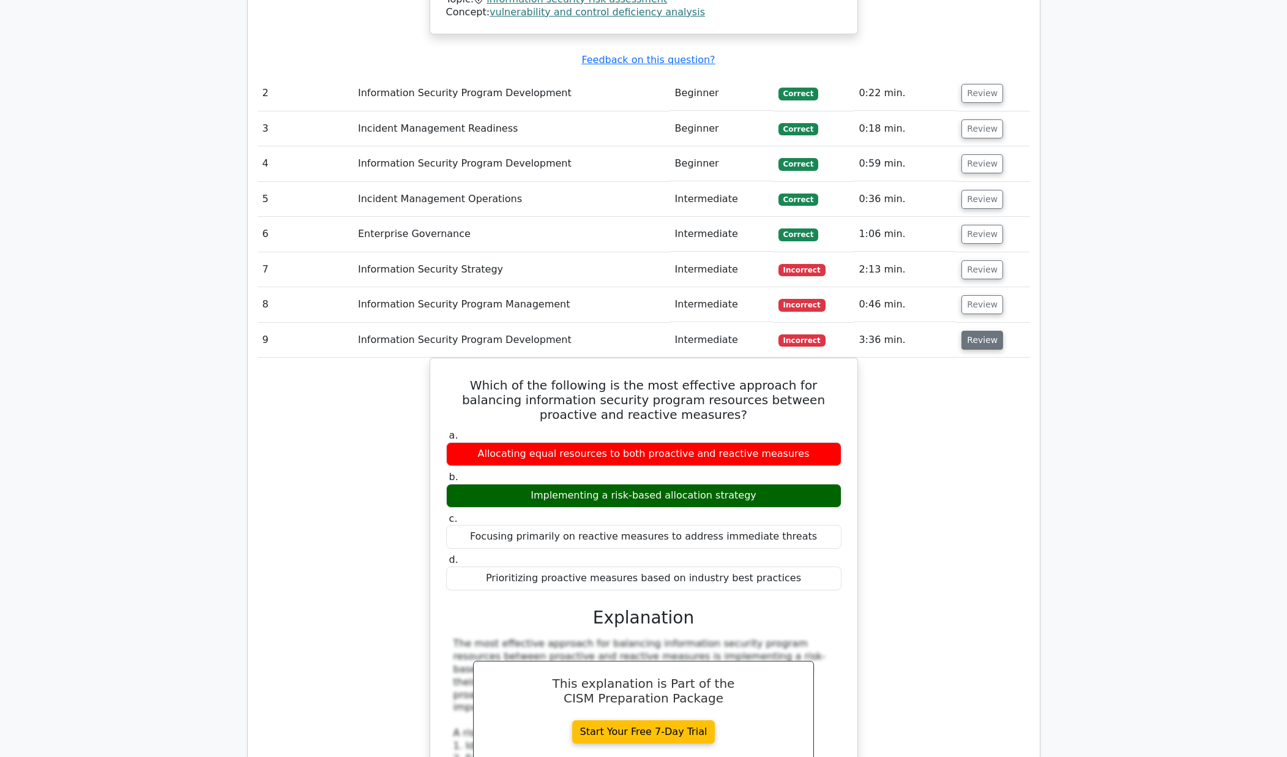
click at [979, 331] on button "Review" at bounding box center [983, 340] width 42 height 19
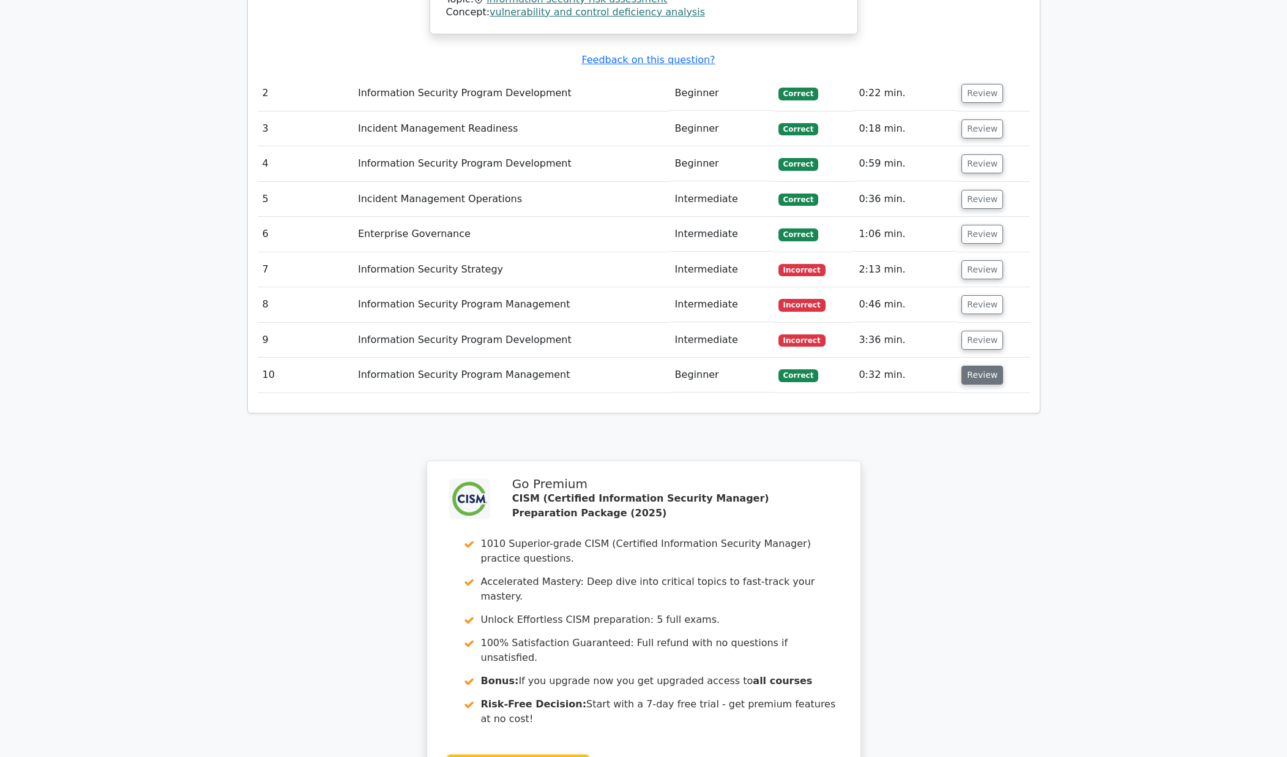
click at [978, 365] on button "Review" at bounding box center [983, 374] width 42 height 19
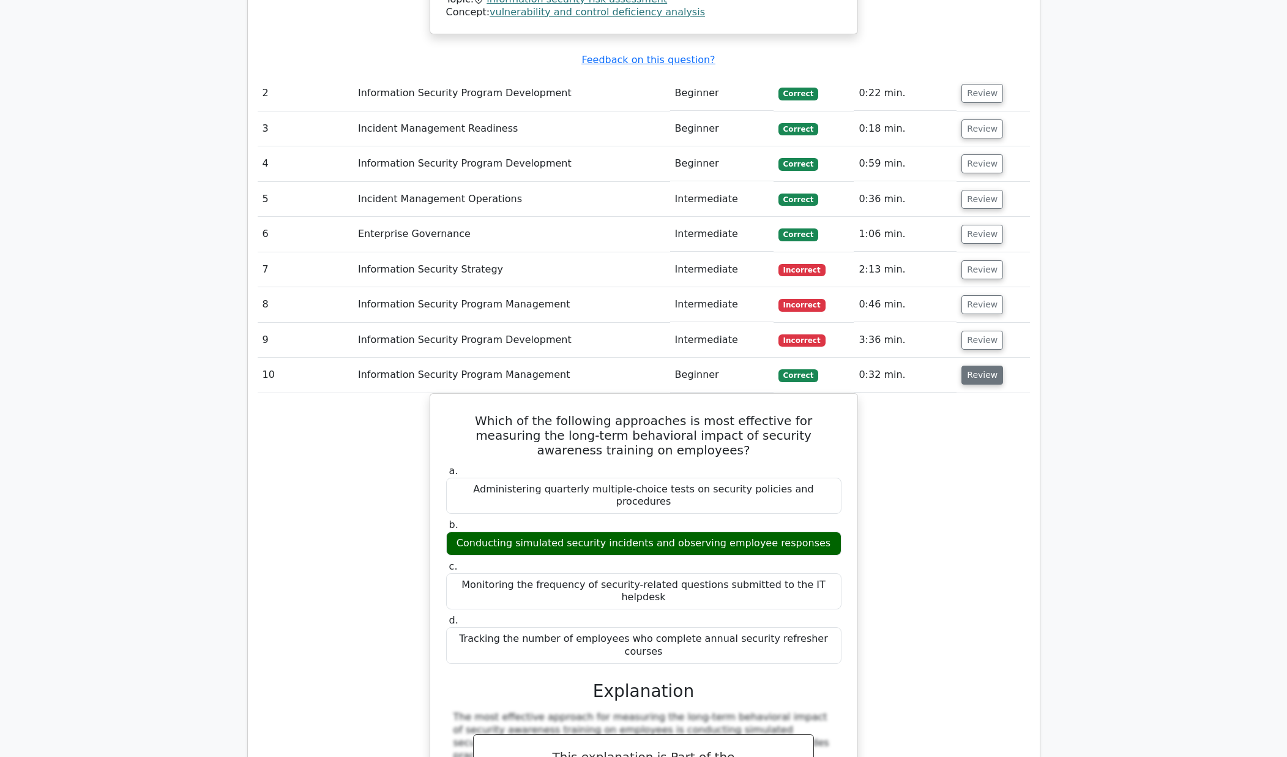
click at [976, 365] on button "Review" at bounding box center [983, 374] width 42 height 19
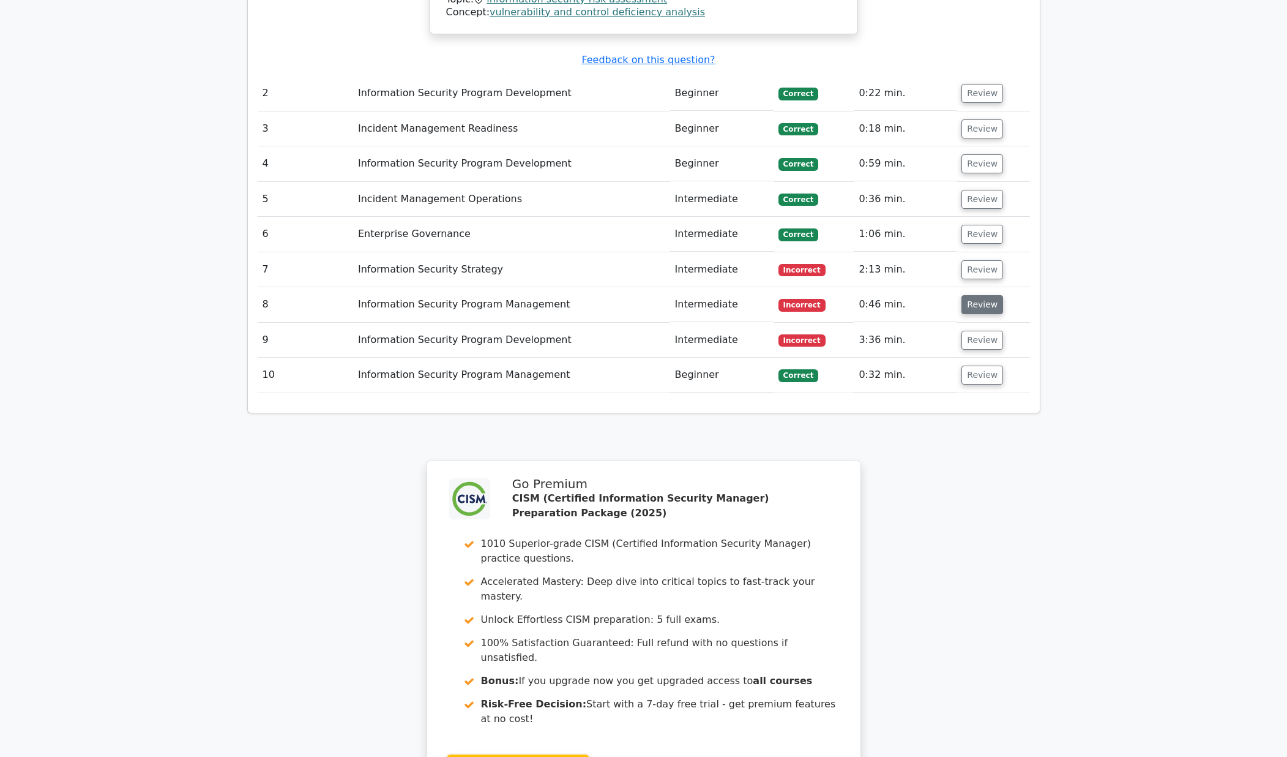
click at [971, 295] on button "Review" at bounding box center [983, 304] width 42 height 19
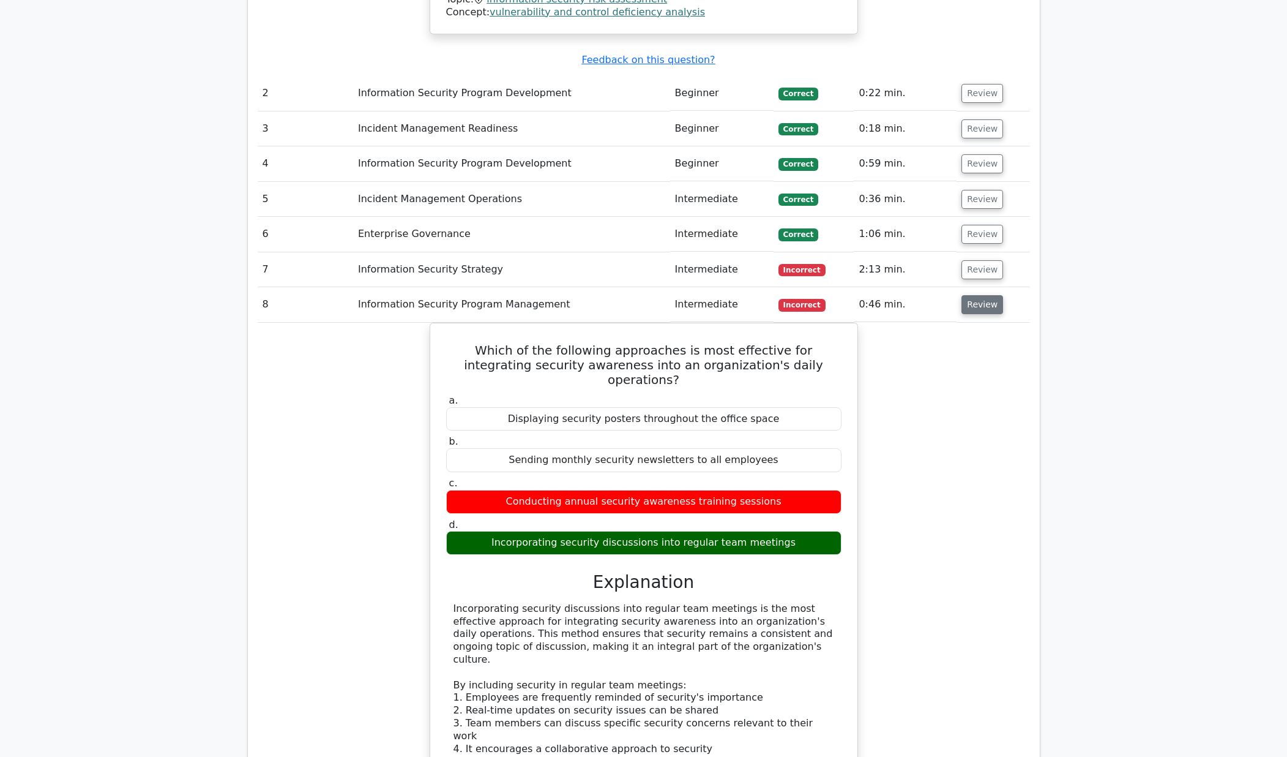
click at [971, 295] on button "Review" at bounding box center [983, 304] width 42 height 19
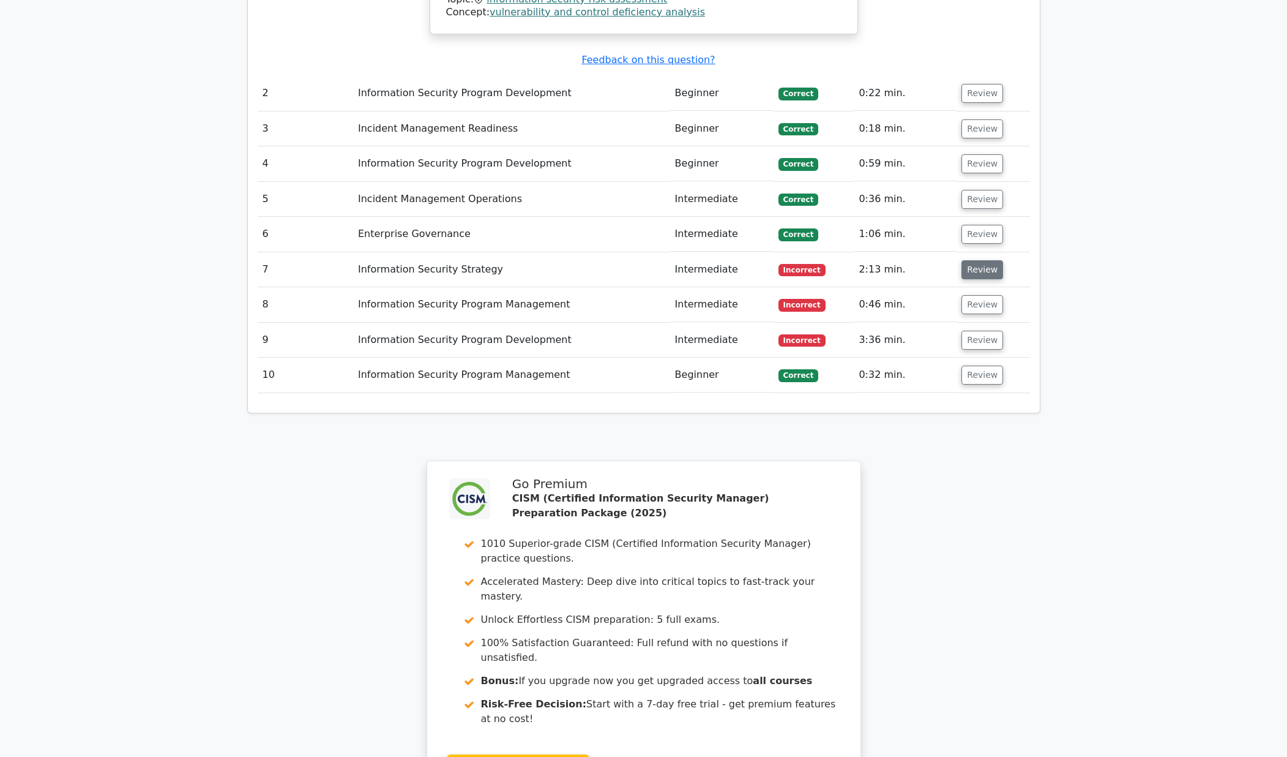
click at [971, 260] on button "Review" at bounding box center [983, 269] width 42 height 19
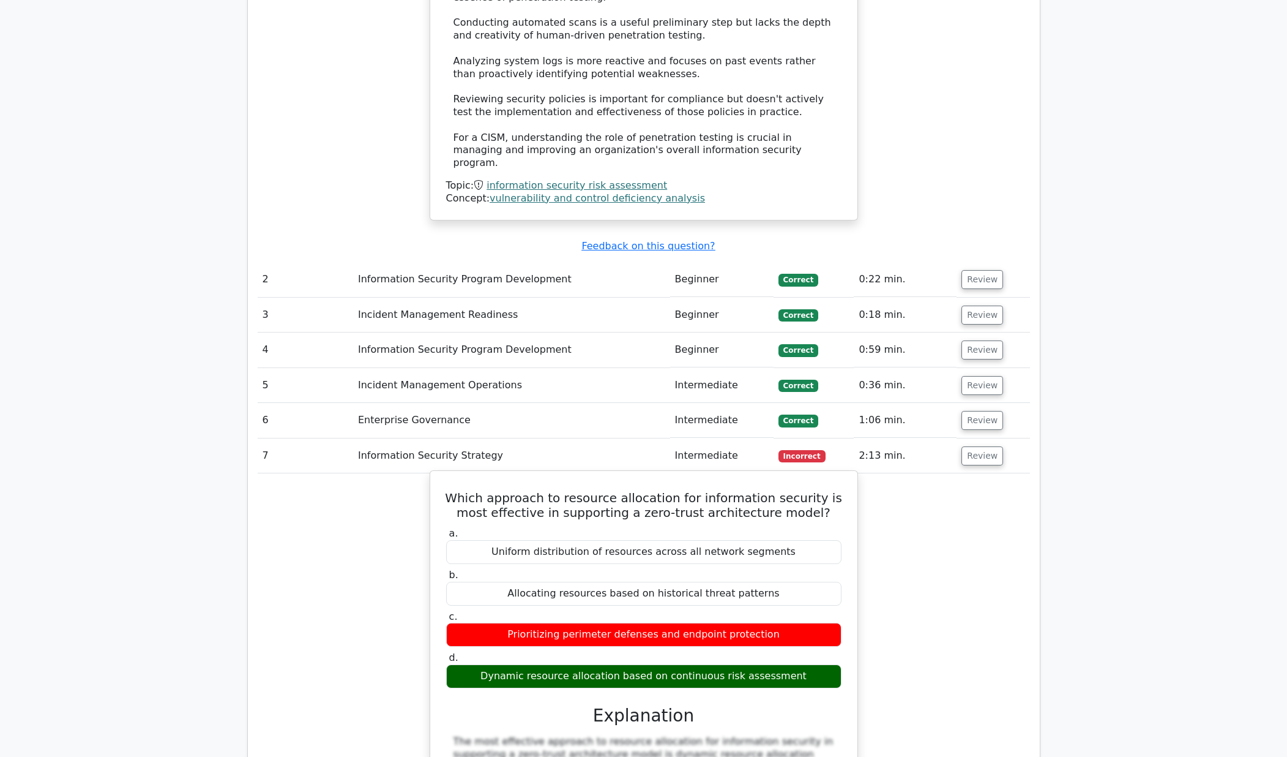
scroll to position [1619, 0]
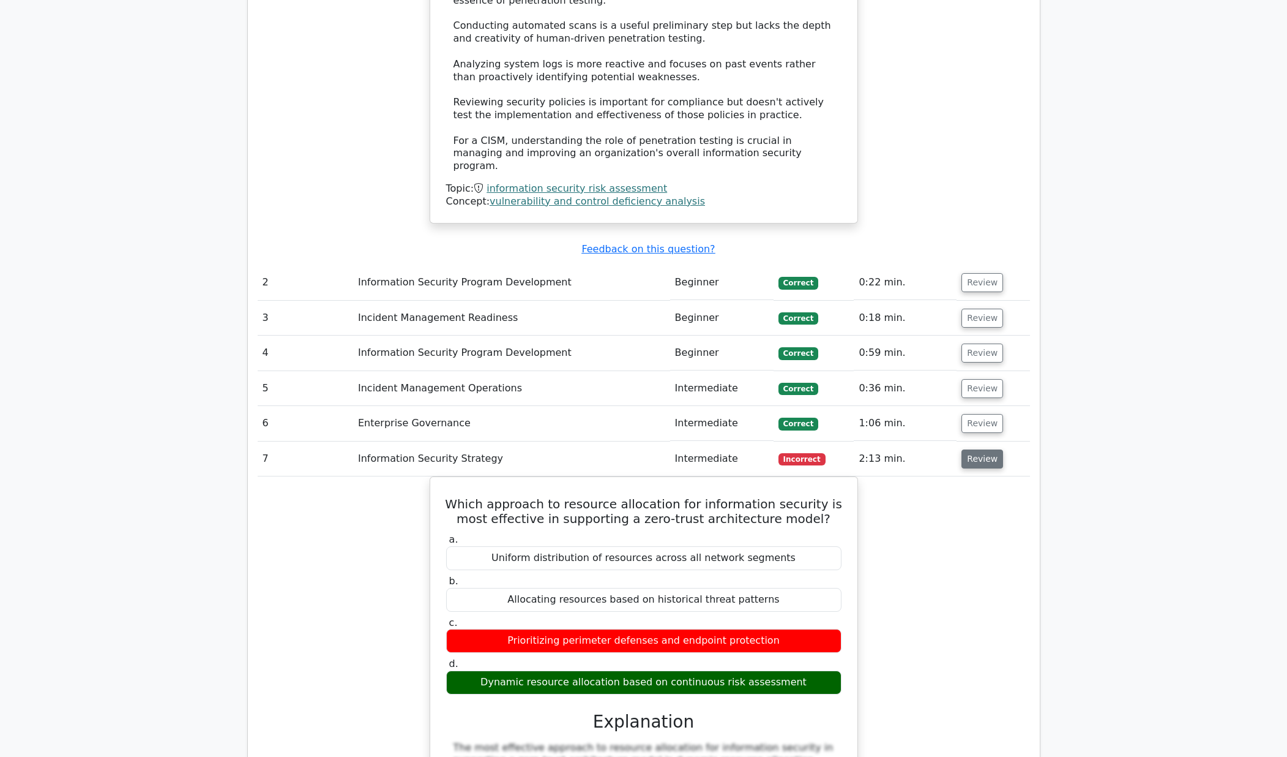
click at [965, 449] on button "Review" at bounding box center [983, 458] width 42 height 19
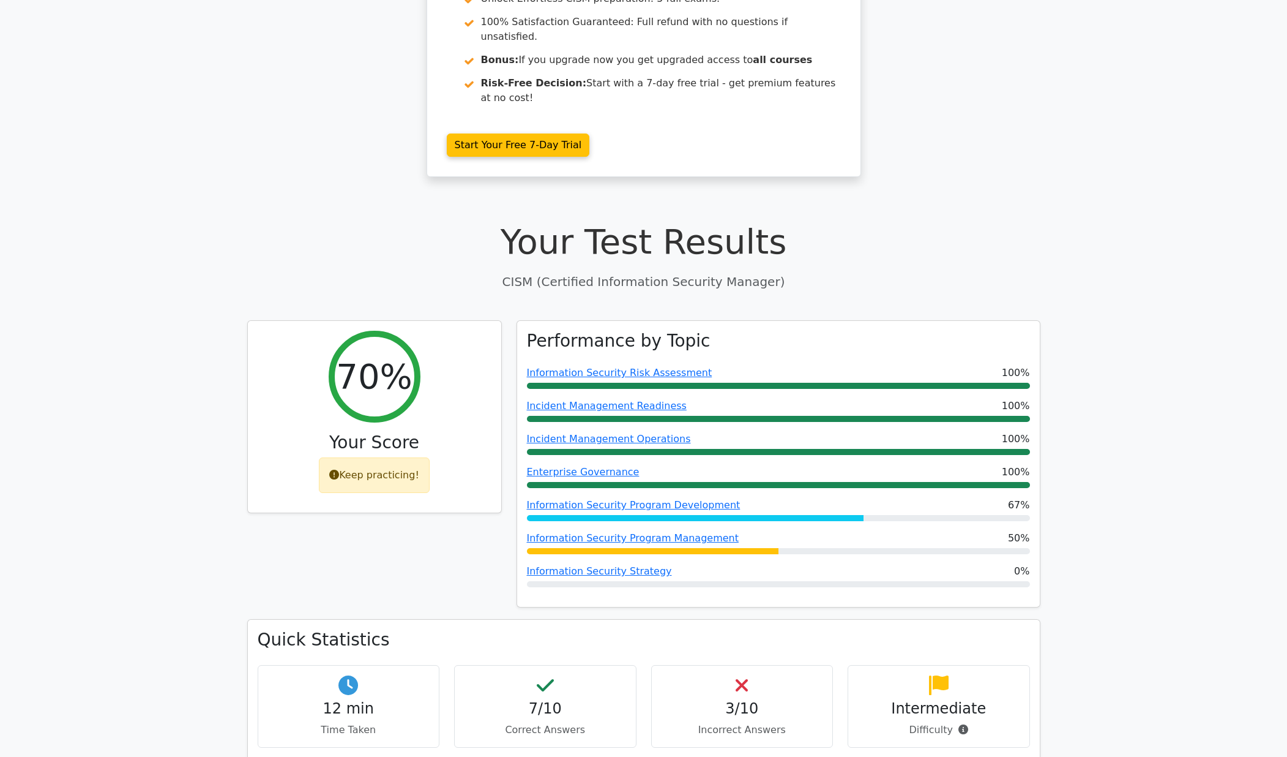
scroll to position [0, 0]
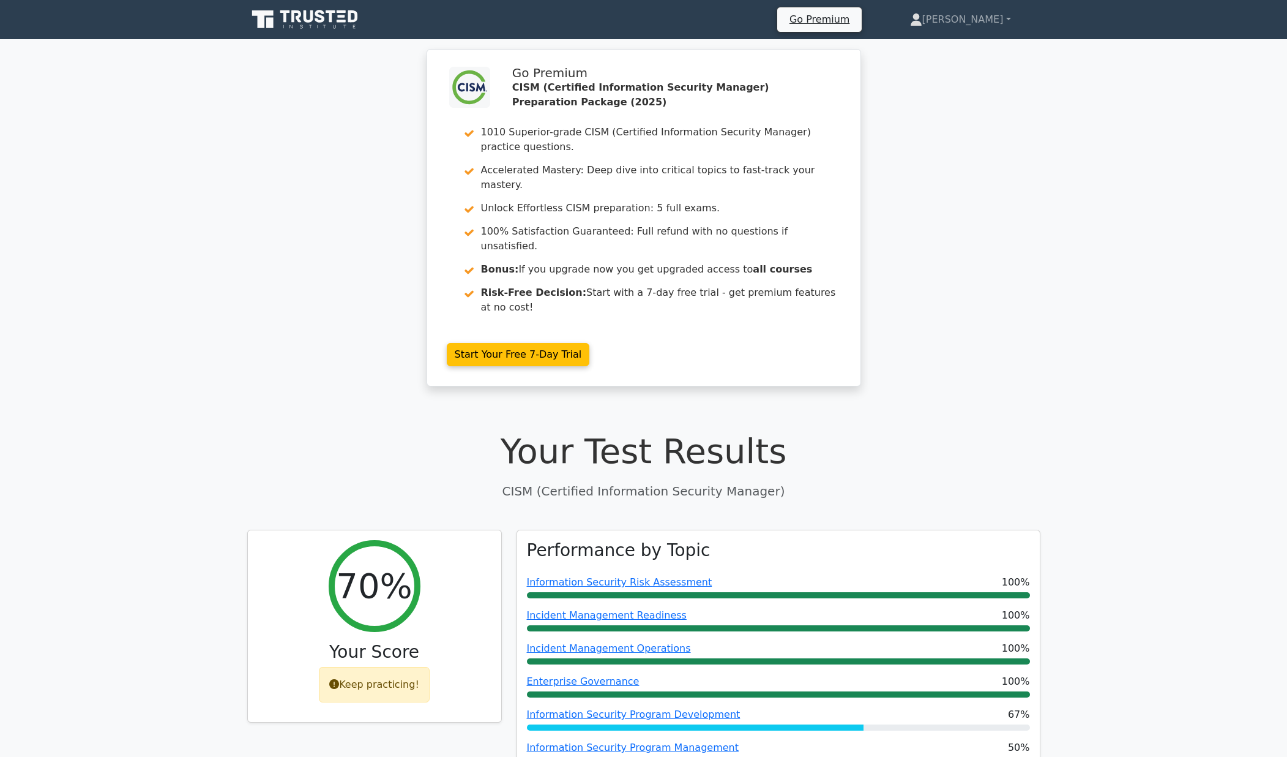
click at [219, 146] on div ".clsa-1{fill:#f6f7f8;}.clsa-2{fill:#6bb345;}.clsa-3{fill:#1d2e5c;} Go Premium C…" at bounding box center [643, 225] width 1287 height 352
click at [301, 14] on icon at bounding box center [296, 16] width 10 height 12
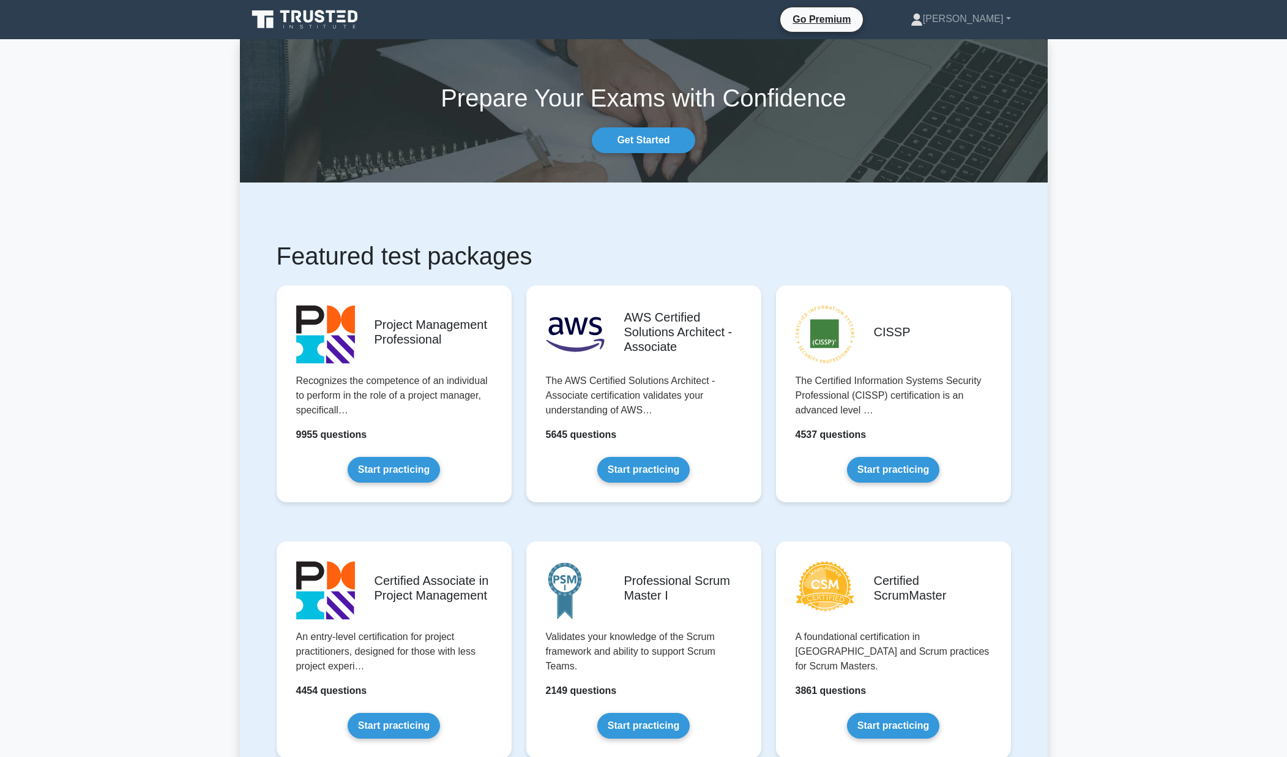
click at [858, 18] on link "Go Premium" at bounding box center [821, 19] width 73 height 15
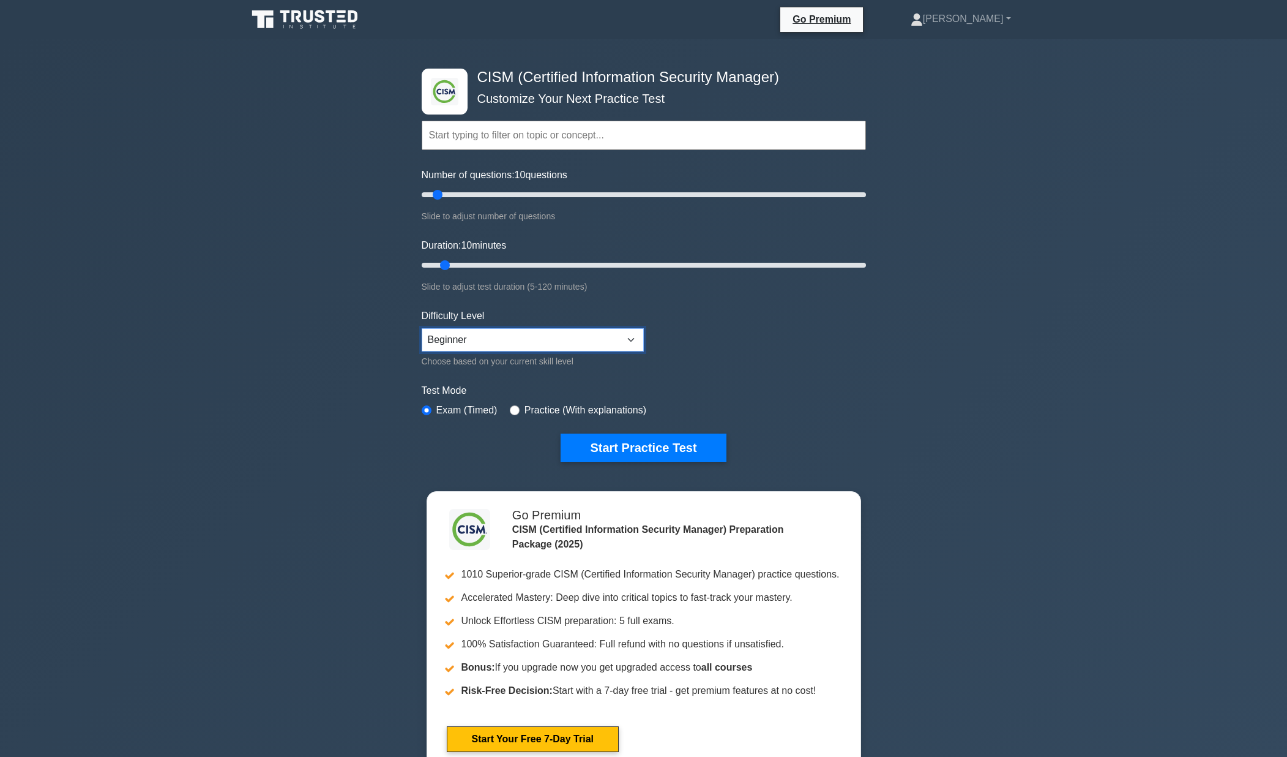
click at [495, 341] on select "Beginner Intermediate Expert" at bounding box center [533, 339] width 222 height 23
select select "expert"
click at [422, 328] on select "Beginner Intermediate Expert" at bounding box center [533, 339] width 222 height 23
click at [220, 361] on div ".clsa-1{fill:#f6f7f8;}.clsa-2{fill:#6bb345;}.clsa-3{fill:#1d2e5c;} CISM (Certif…" at bounding box center [643, 412] width 1287 height 747
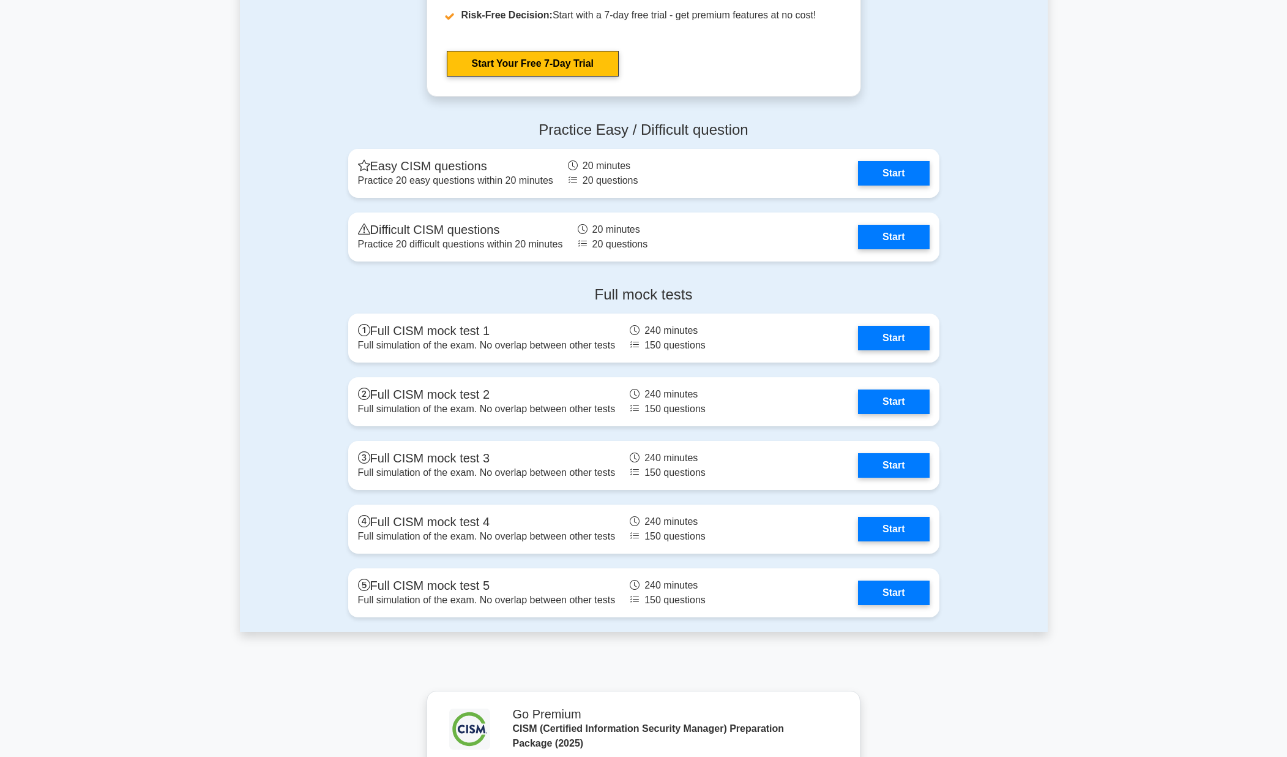
scroll to position [1746, 0]
click at [608, 291] on h4 "Full mock tests" at bounding box center [643, 294] width 591 height 18
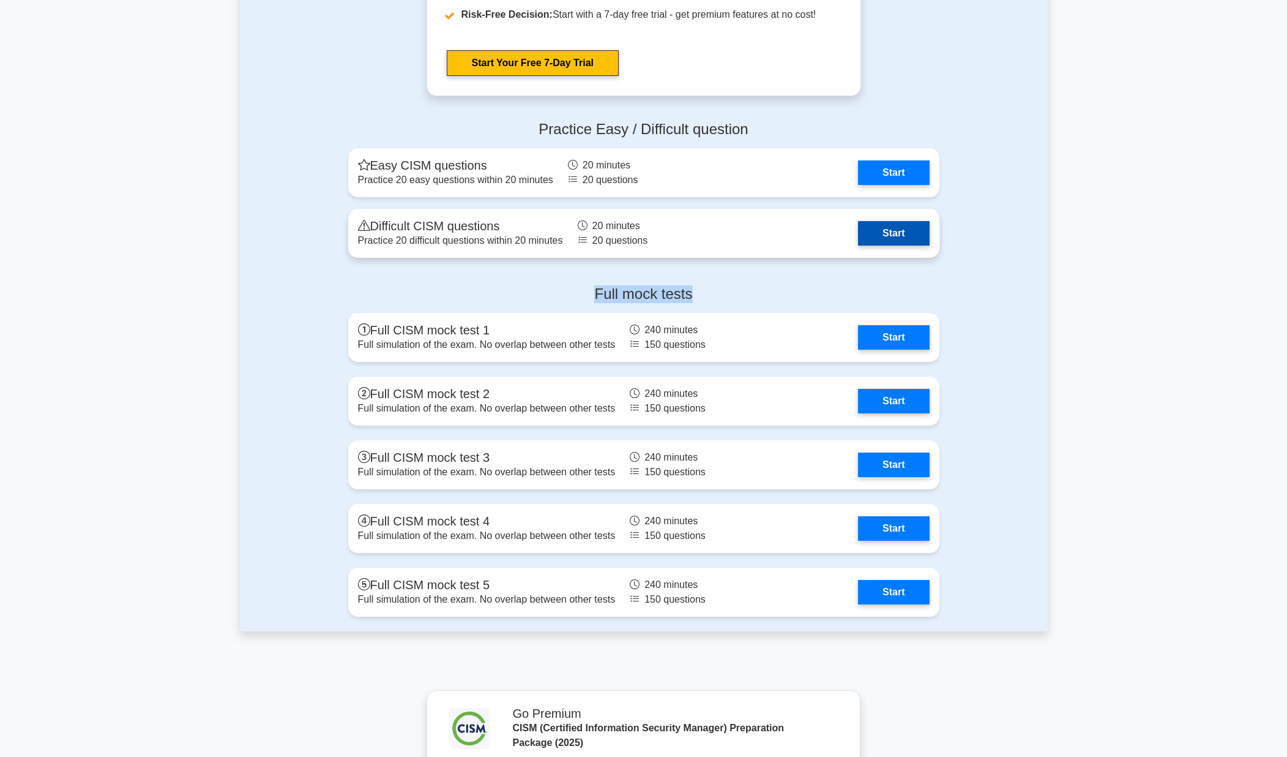
click at [892, 233] on link "Start" at bounding box center [893, 233] width 71 height 24
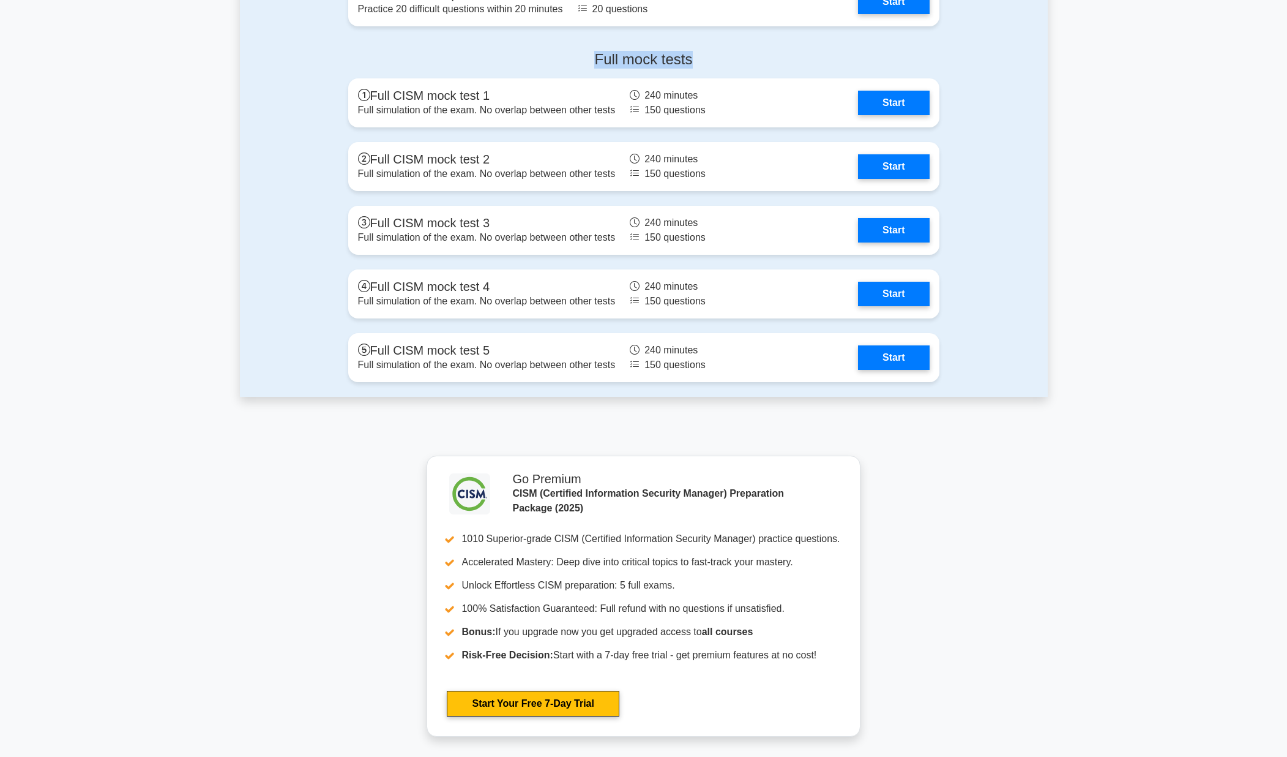
scroll to position [1884, 0]
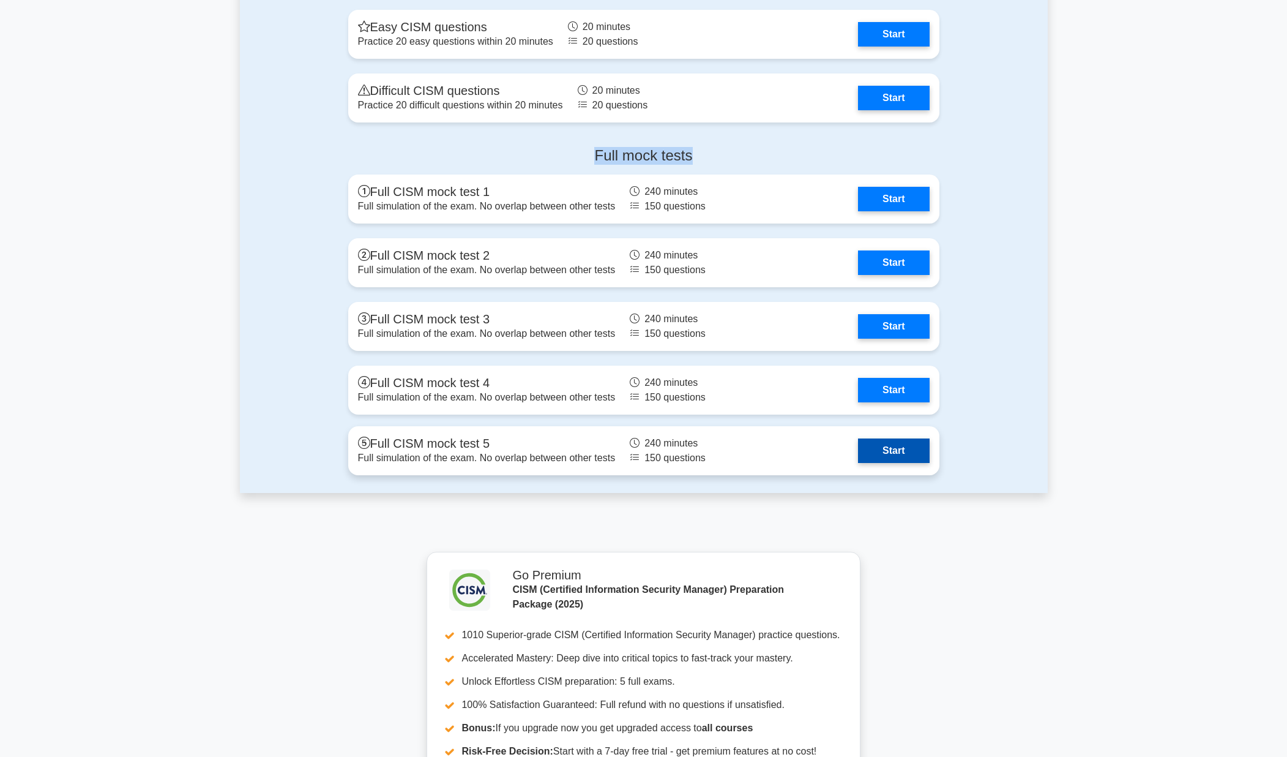
click at [884, 450] on link "Start" at bounding box center [893, 450] width 71 height 24
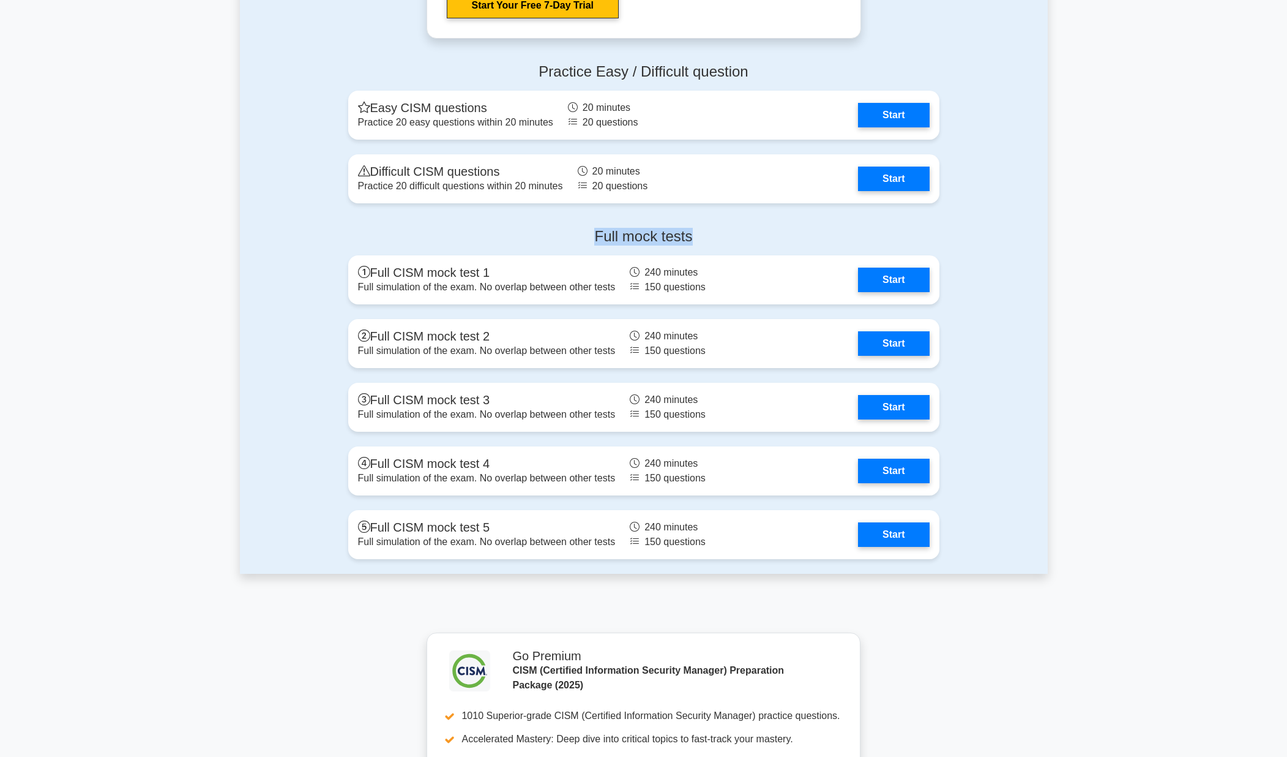
scroll to position [1634, 0]
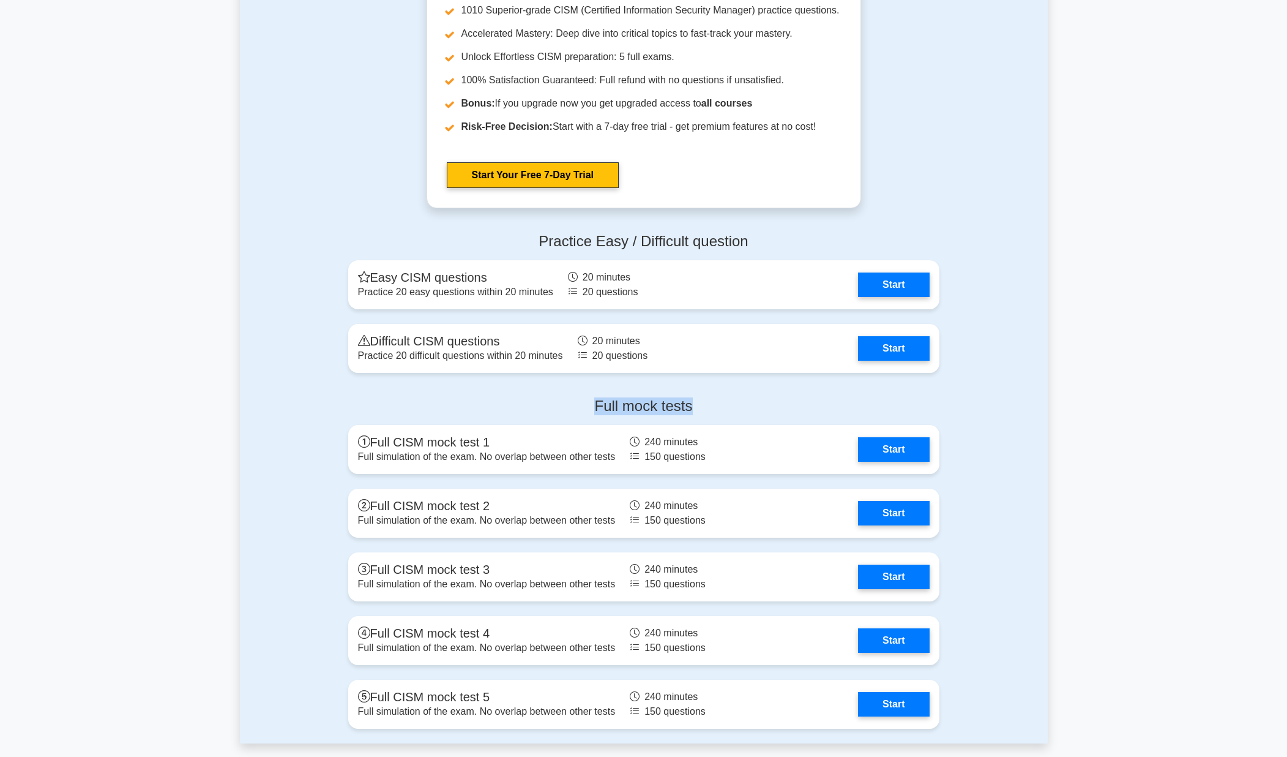
drag, startPoint x: 537, startPoint y: 386, endPoint x: 517, endPoint y: 390, distance: 20.2
click at [537, 387] on div "Full mock tests Full CISM mock test 1 Full simulation of the exam. No overlap b…" at bounding box center [644, 565] width 606 height 356
